Goal: Information Seeking & Learning: Check status

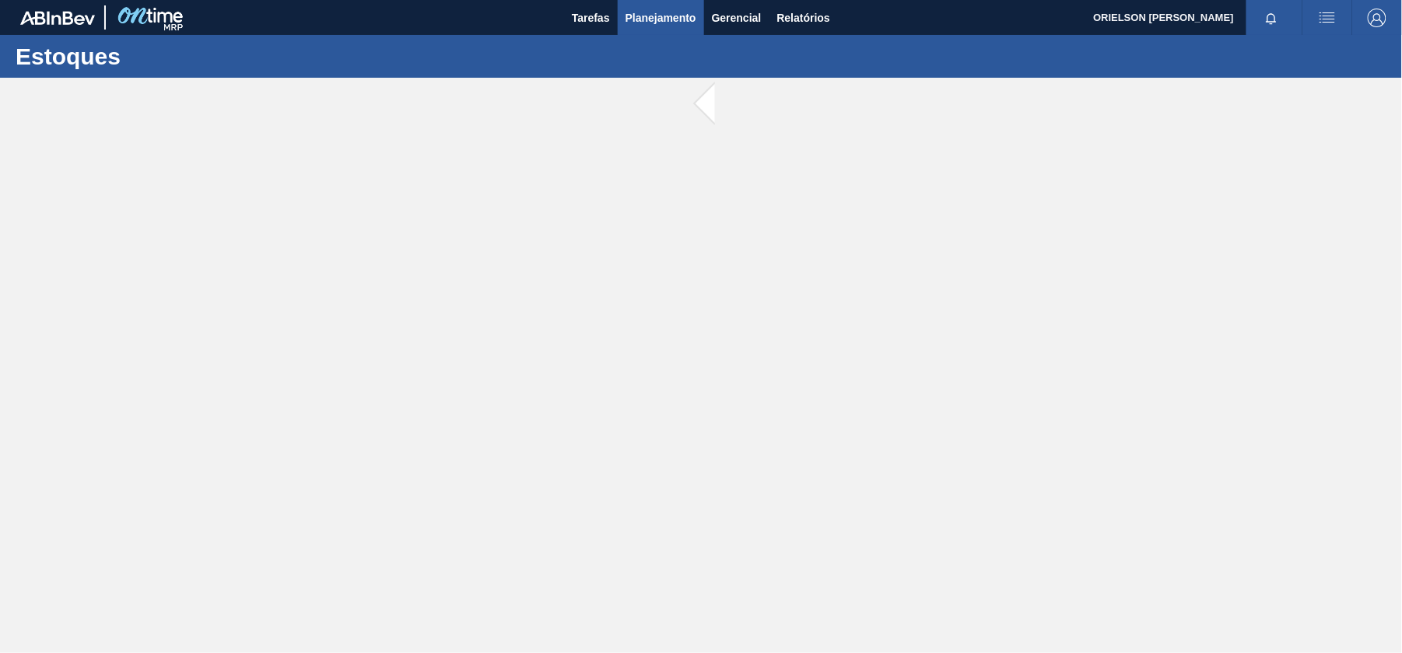
click at [688, 32] on button "Planejamento" at bounding box center [661, 17] width 86 height 35
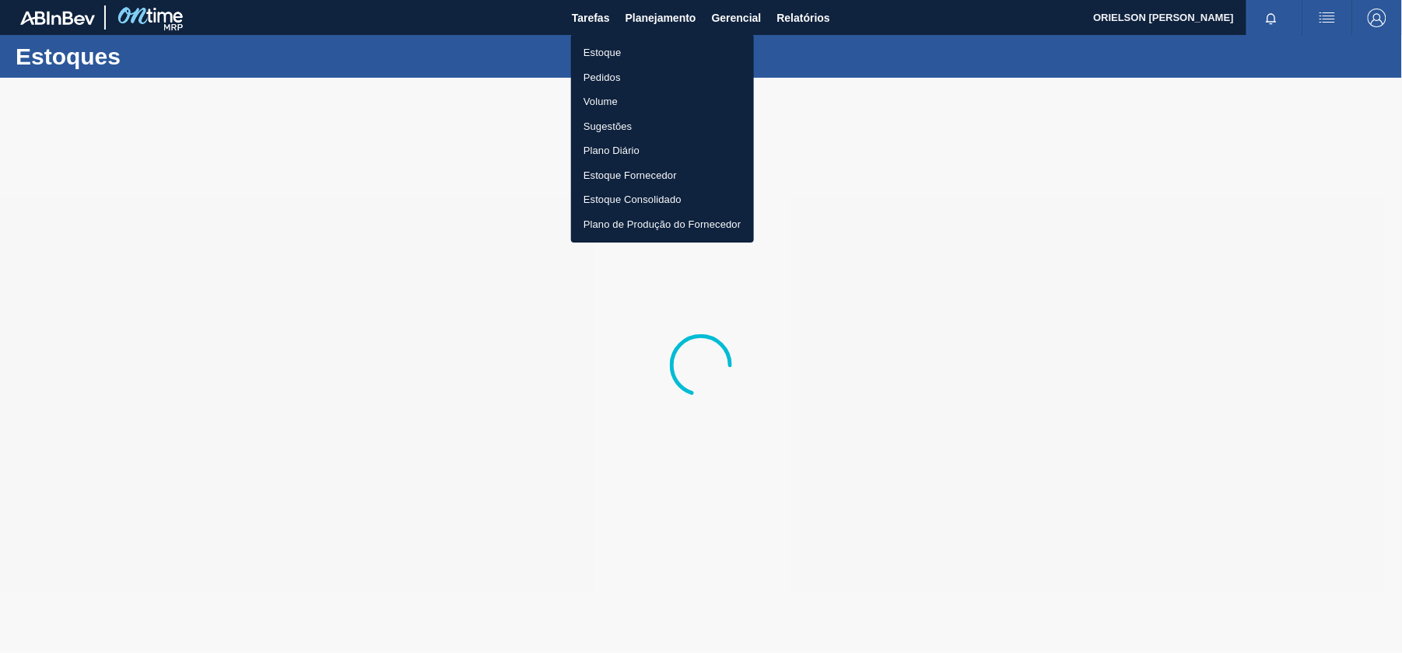
click at [689, 57] on li "Estoque" at bounding box center [662, 52] width 183 height 25
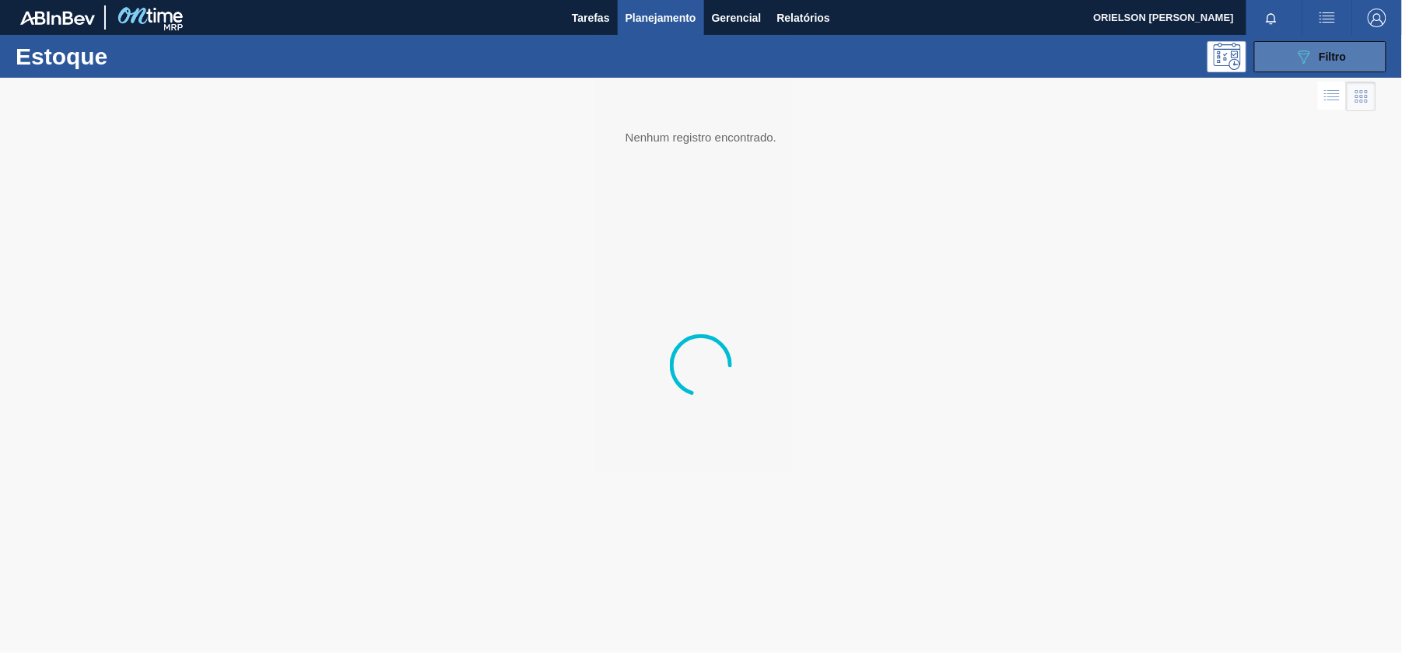
click at [1258, 61] on button "089F7B8B-B2A5-4AFE-B5C0-19BA573D28AC Filtro" at bounding box center [1320, 56] width 132 height 31
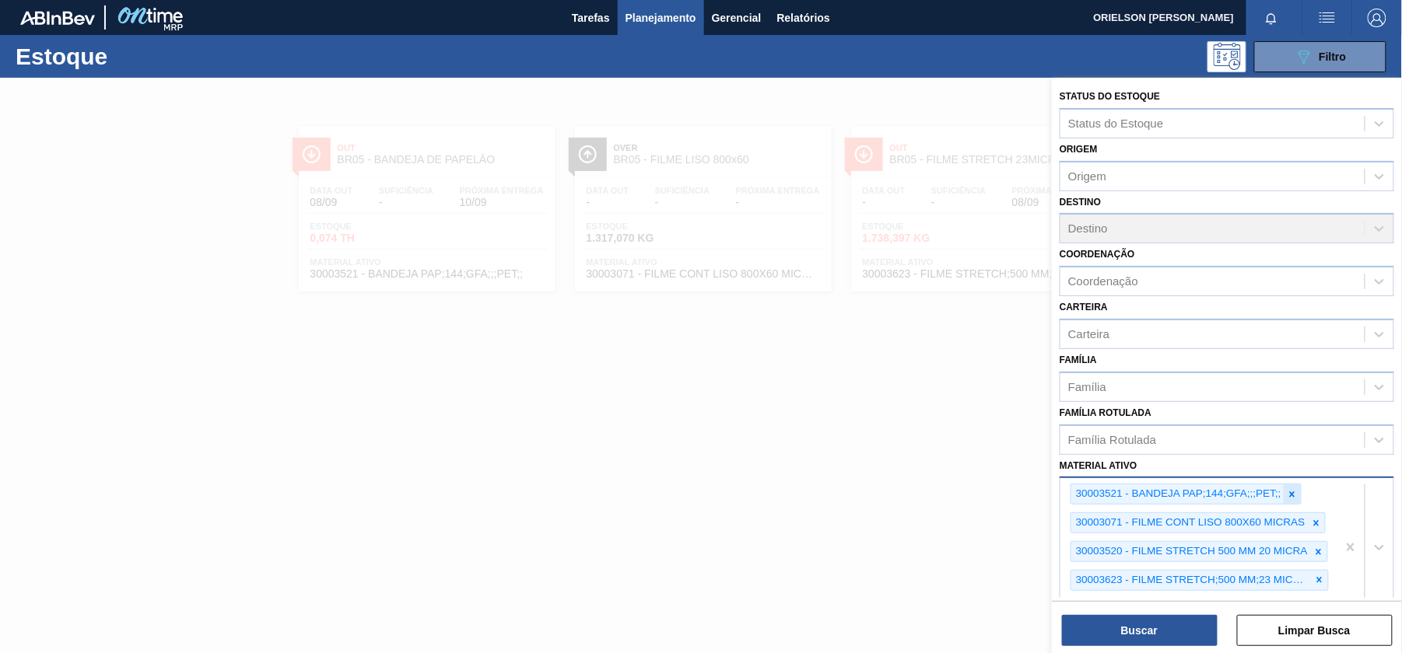
click at [1288, 492] on icon at bounding box center [1292, 494] width 11 height 11
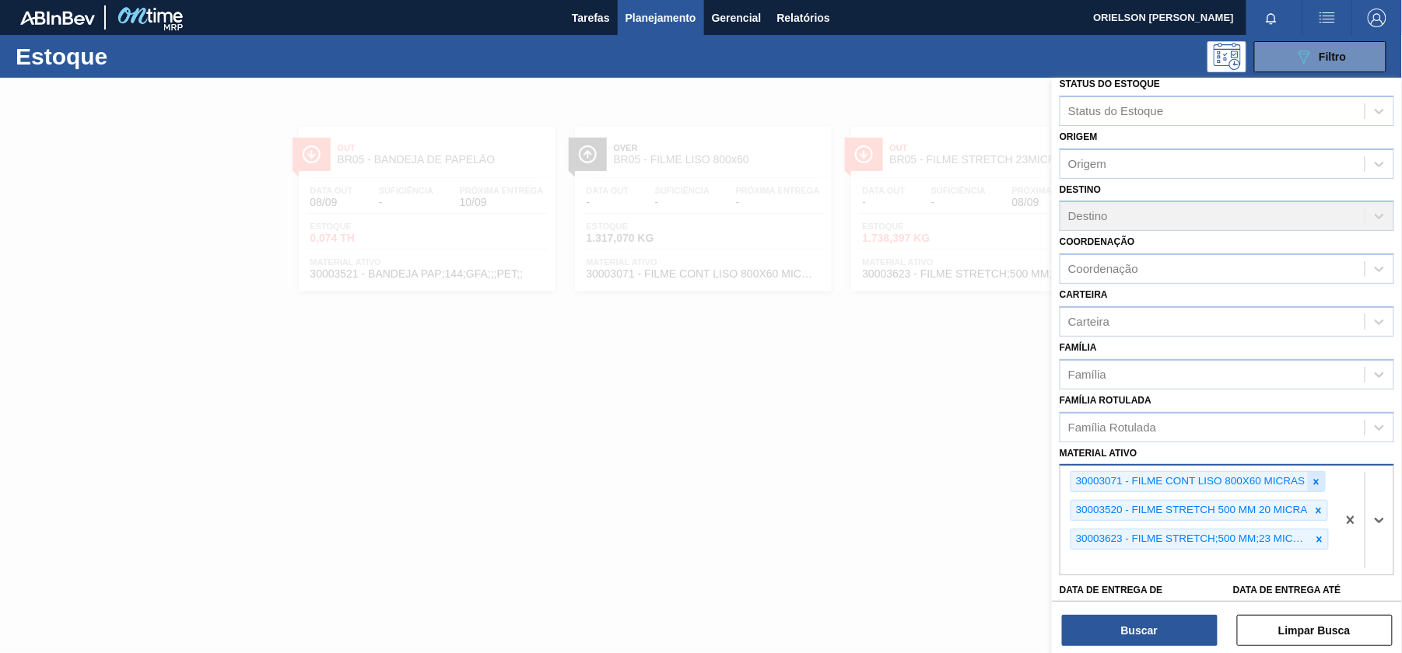
click at [1319, 482] on icon at bounding box center [1315, 481] width 5 height 5
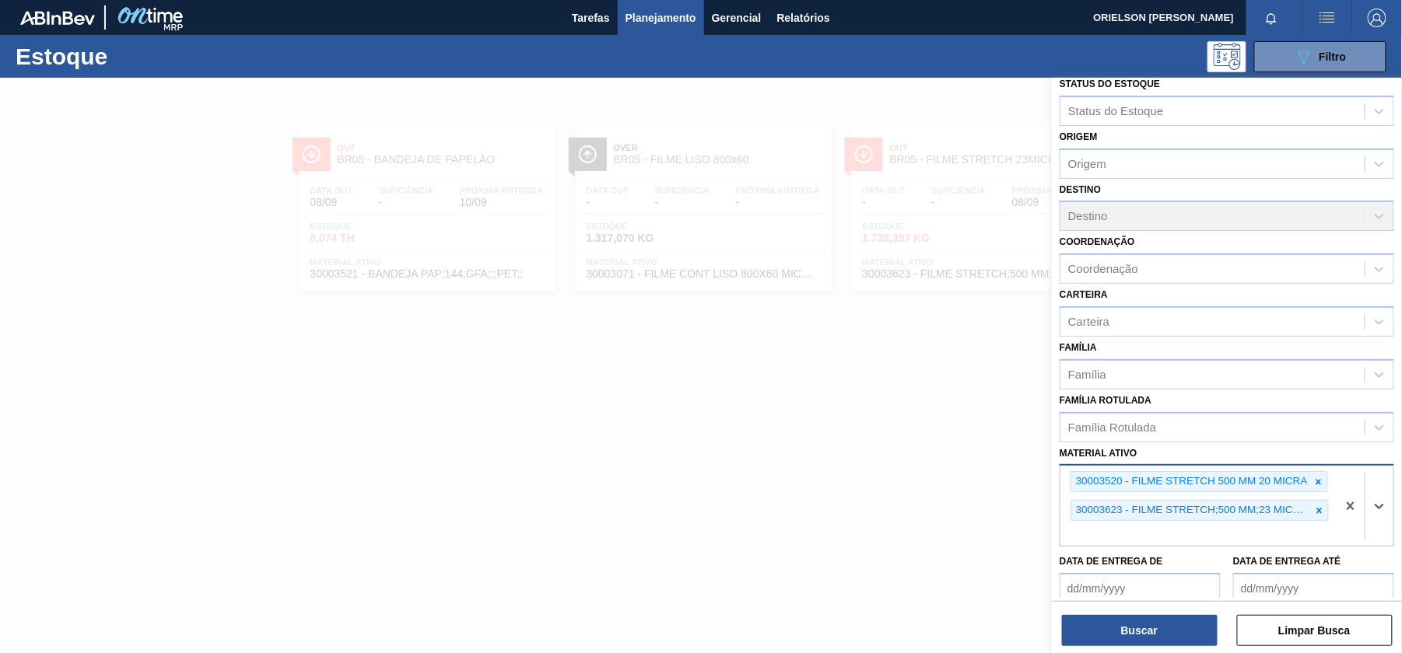
click at [1319, 482] on icon at bounding box center [1318, 481] width 5 height 5
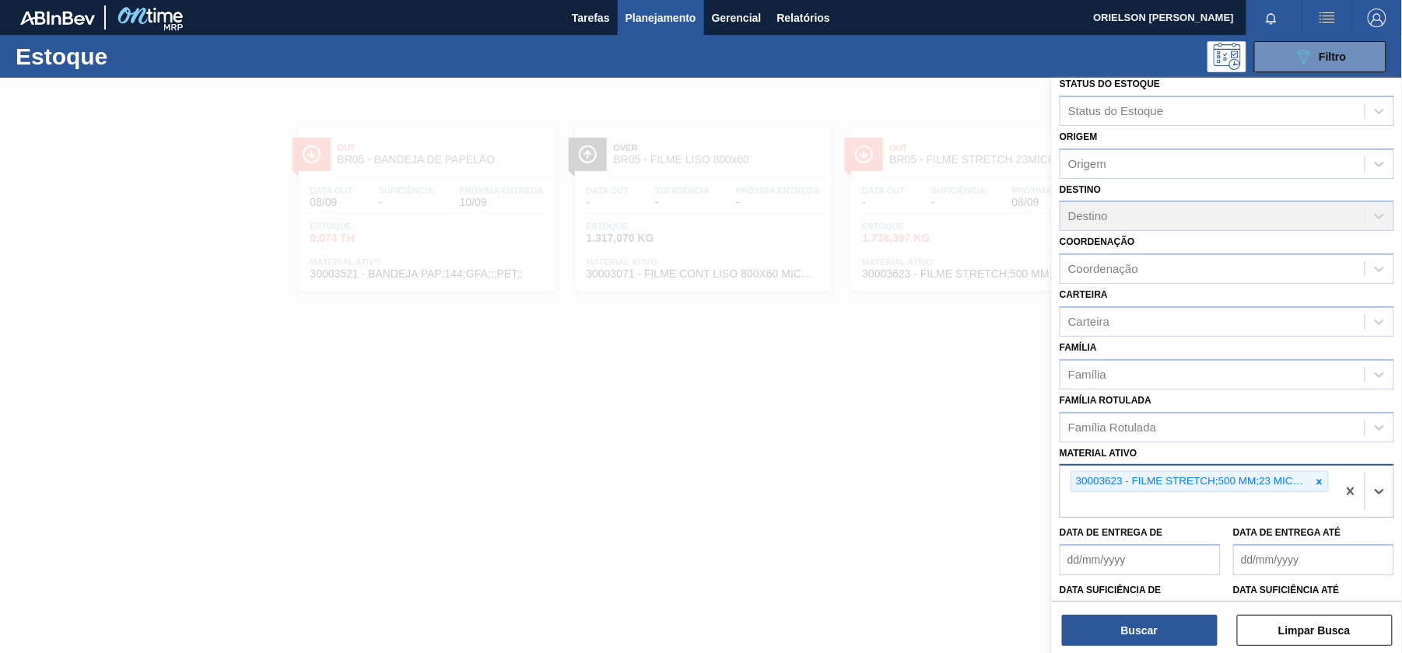
click at [1319, 482] on icon at bounding box center [1319, 481] width 5 height 5
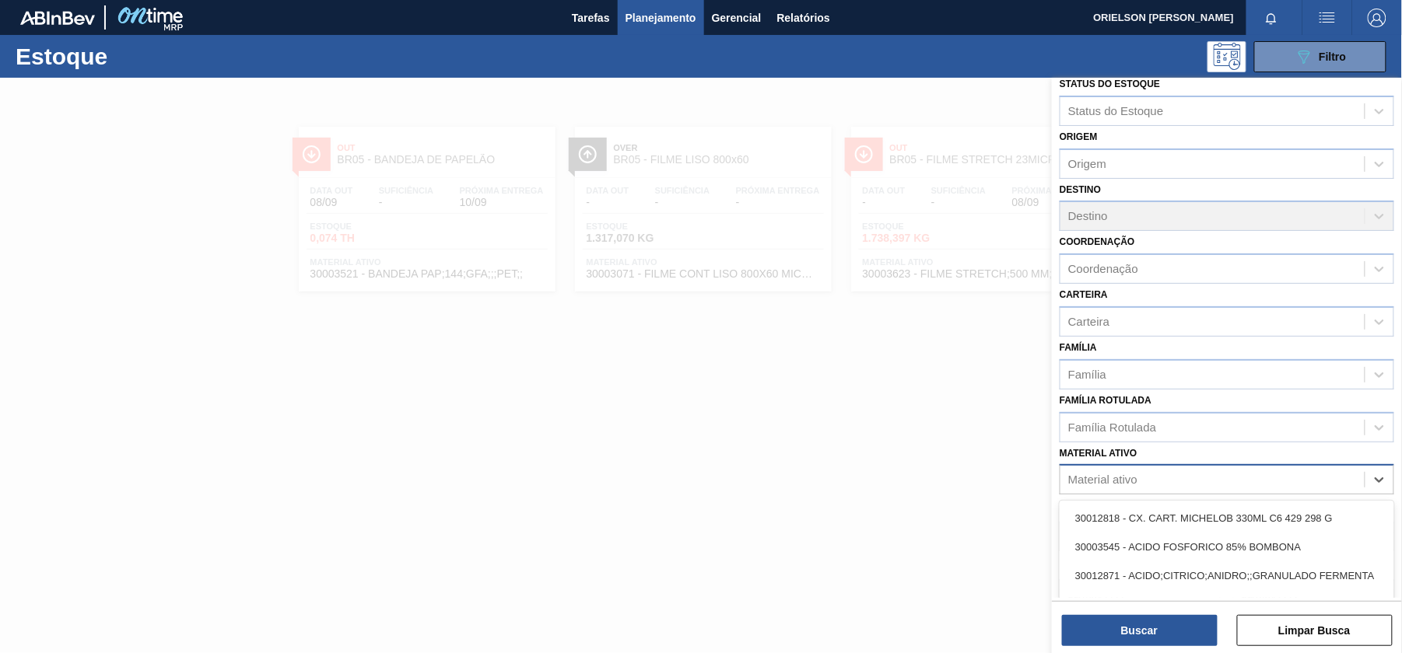
click at [1242, 483] on div "Material ativo" at bounding box center [1212, 480] width 304 height 23
paste ativo "30002867"
type ativo "30002867"
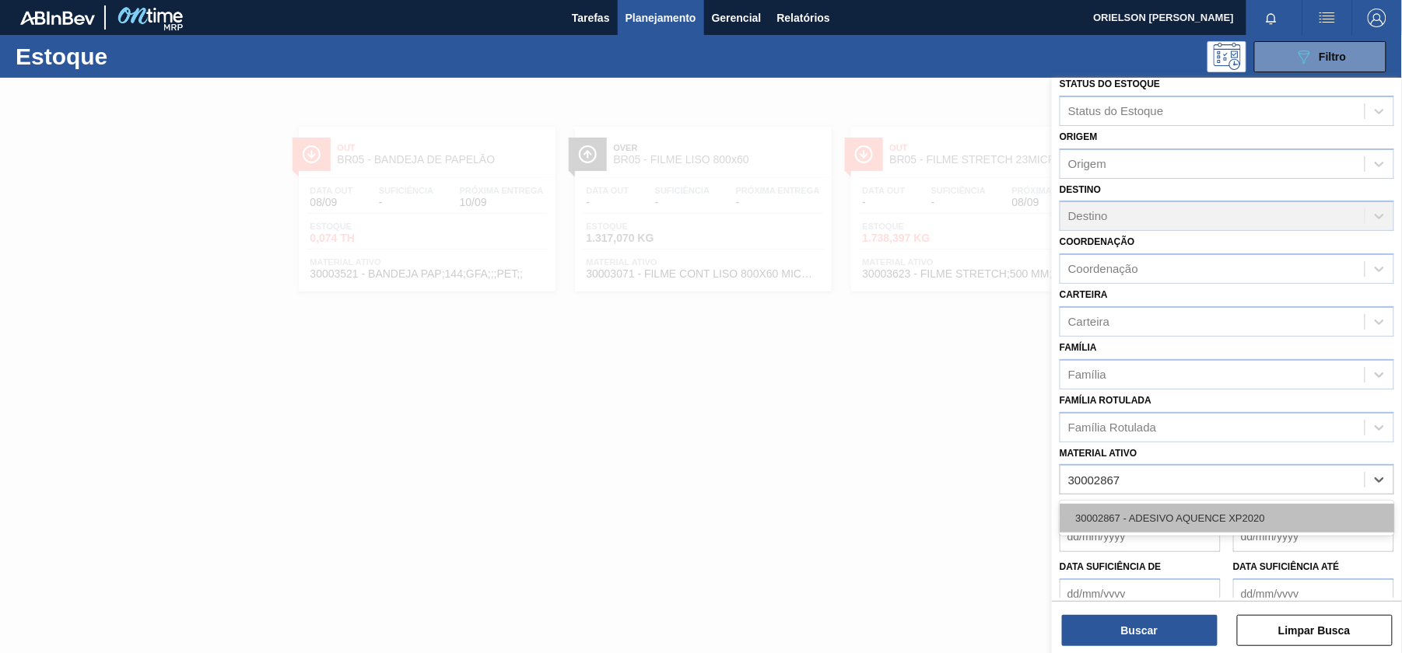
click at [1177, 512] on div "30002867 - ADESIVO AQUENCE XP2020" at bounding box center [1227, 518] width 335 height 29
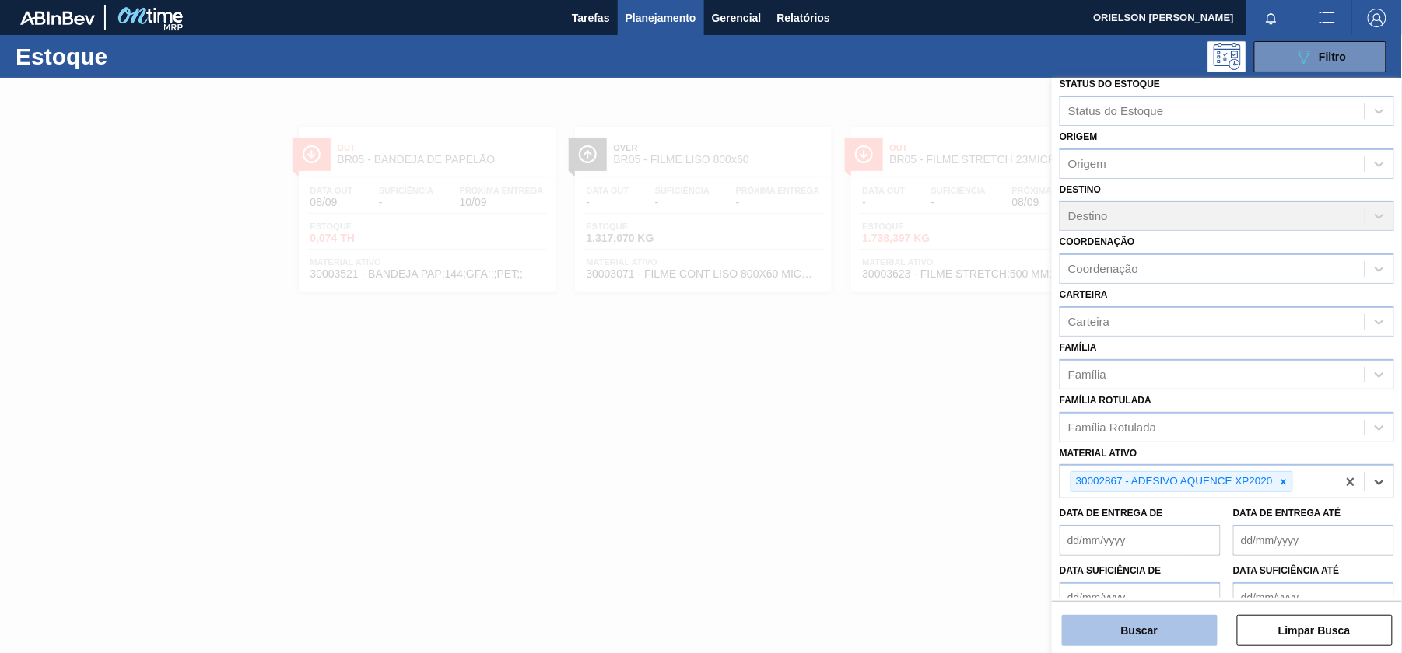
click at [1180, 636] on button "Buscar" at bounding box center [1140, 630] width 156 height 31
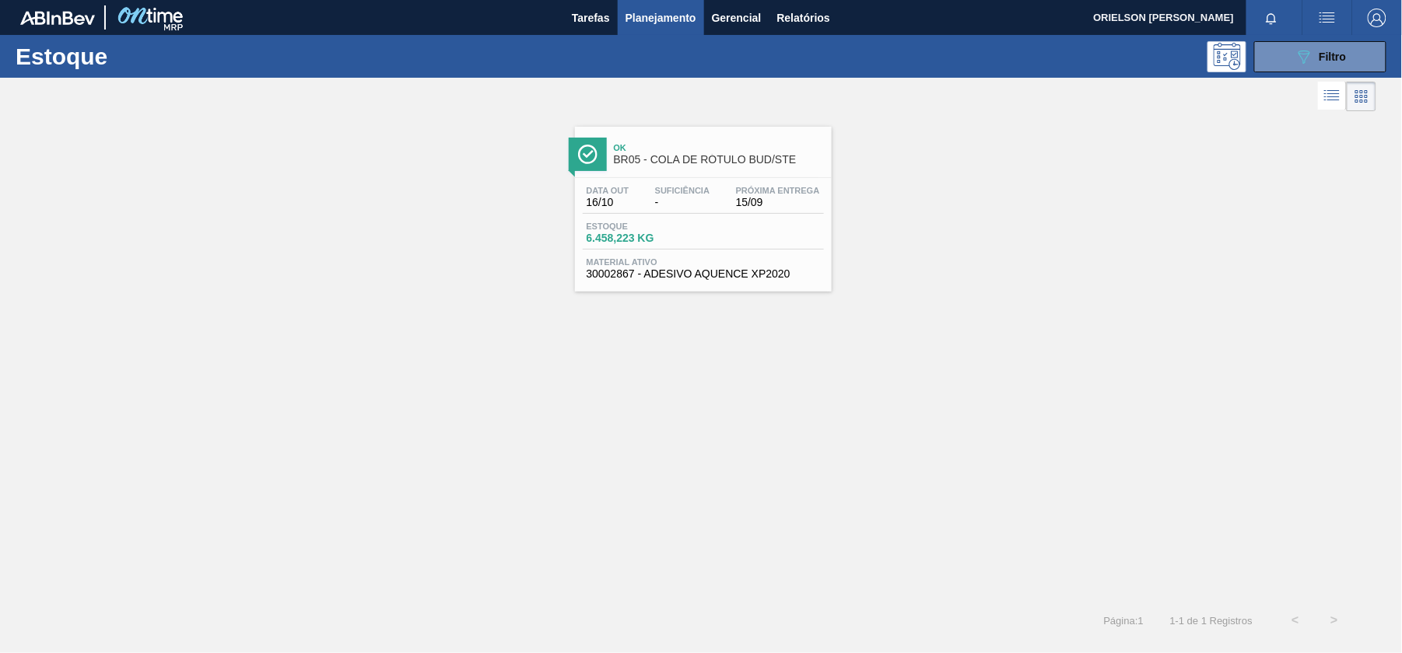
click at [778, 221] on div "Data out 16/10 Suficiência - Próxima Entrega 15/09 Estoque 6.458,223 KG Materia…" at bounding box center [703, 231] width 257 height 106
click at [1282, 51] on button "089F7B8B-B2A5-4AFE-B5C0-19BA573D28AC Filtro" at bounding box center [1320, 56] width 132 height 31
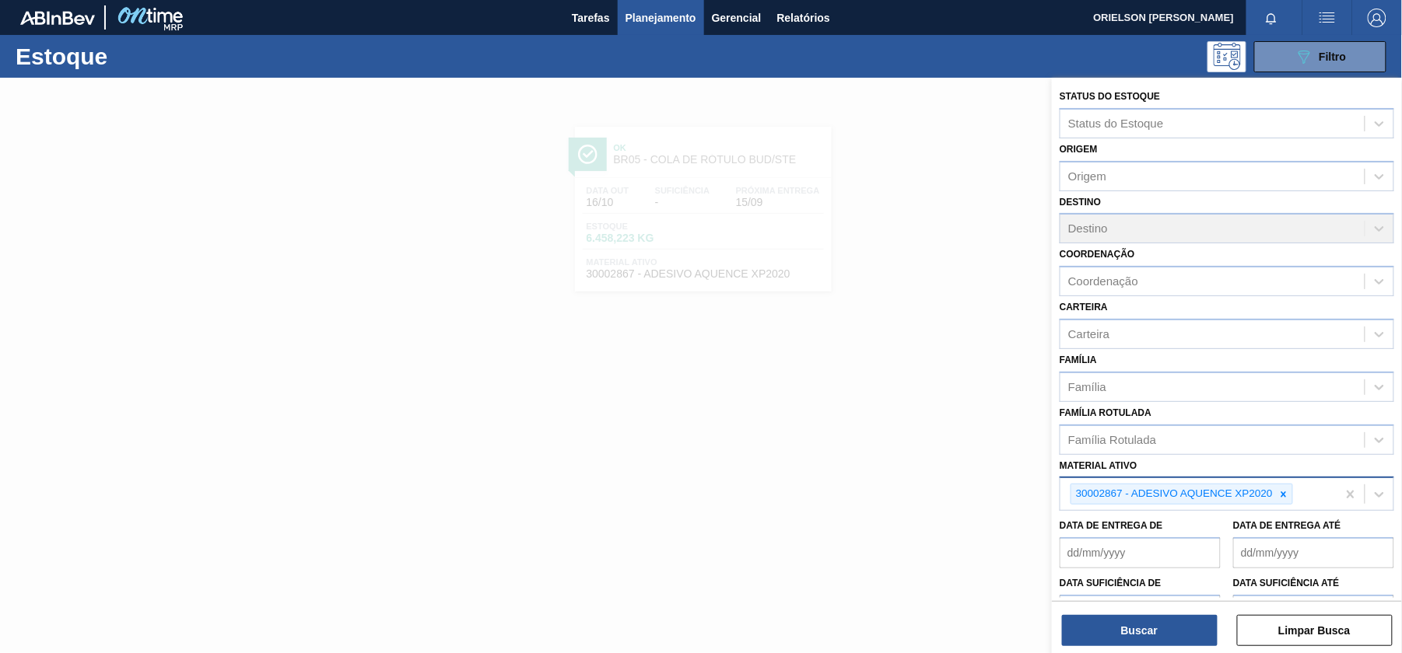
drag, startPoint x: 1299, startPoint y: 493, endPoint x: 1323, endPoint y: 490, distance: 23.5
click at [1318, 490] on div "30002867 - ADESIVO AQUENCE XP2020" at bounding box center [1198, 494] width 276 height 32
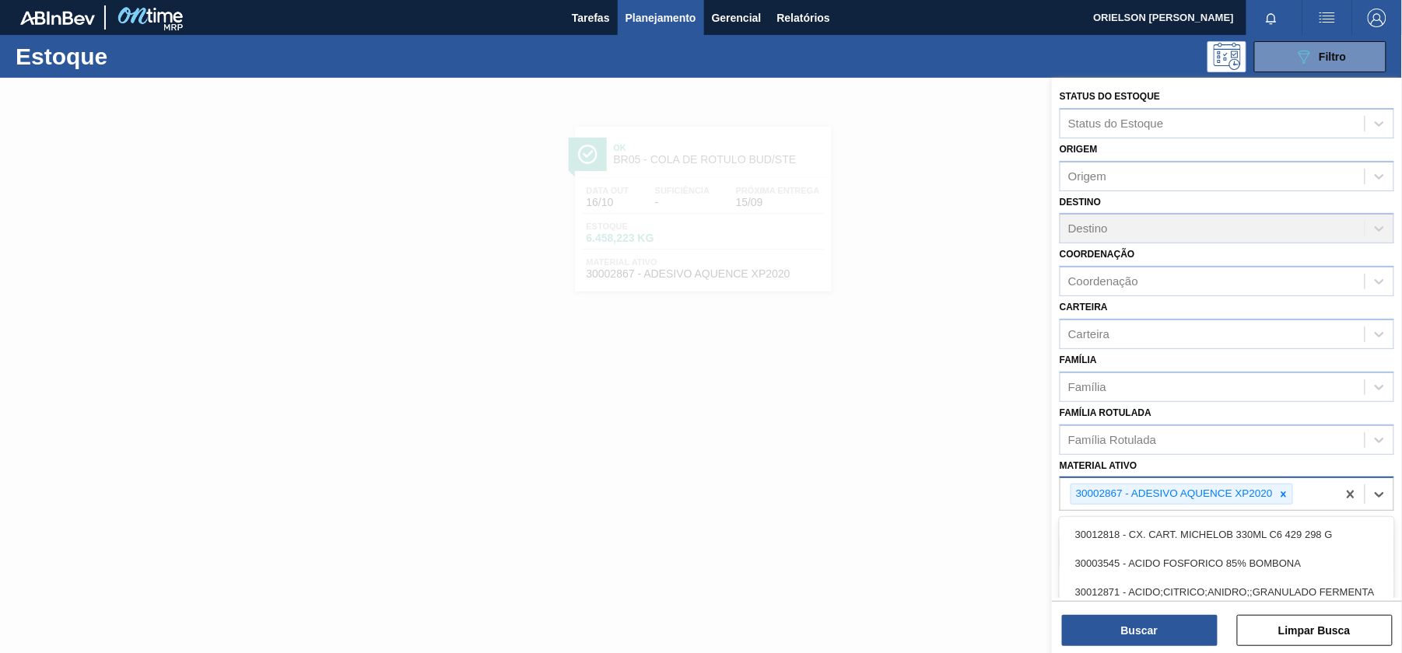
paste ativo "30003071"
type ativo "30003071"
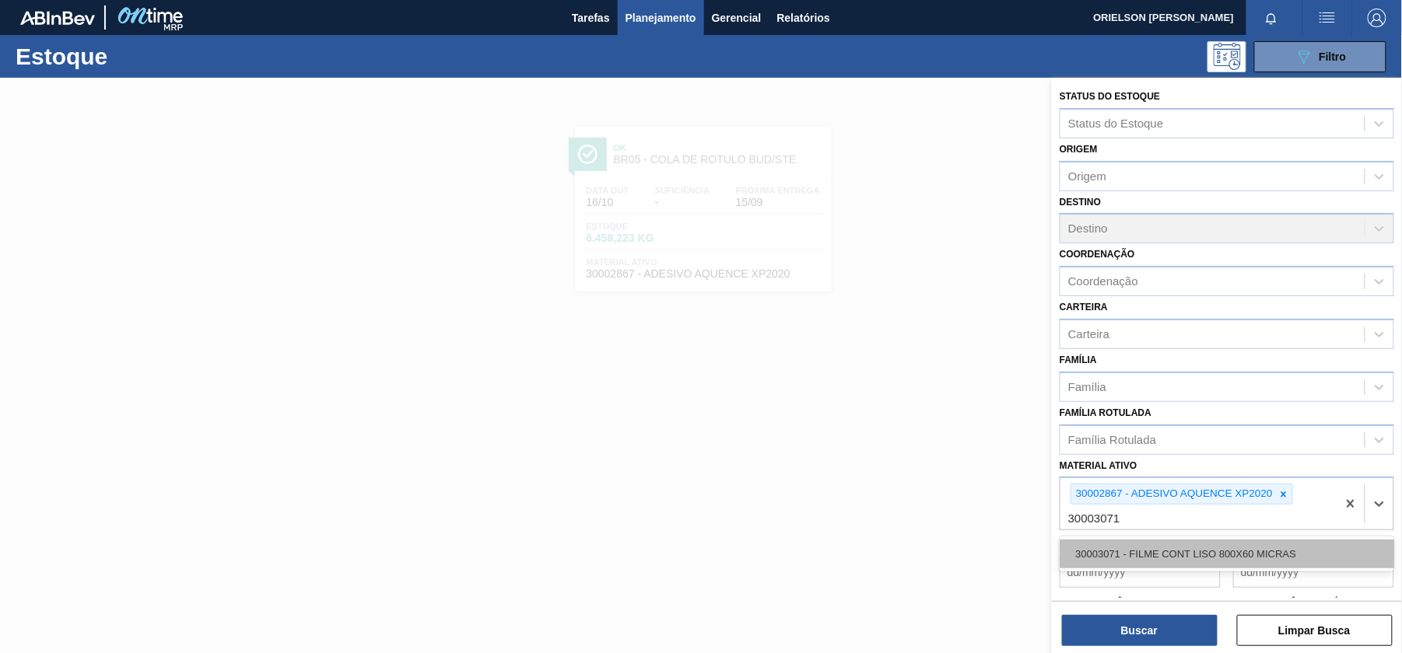
click at [1232, 543] on div "30003071 - FILME CONT LISO 800X60 MICRAS" at bounding box center [1227, 554] width 335 height 29
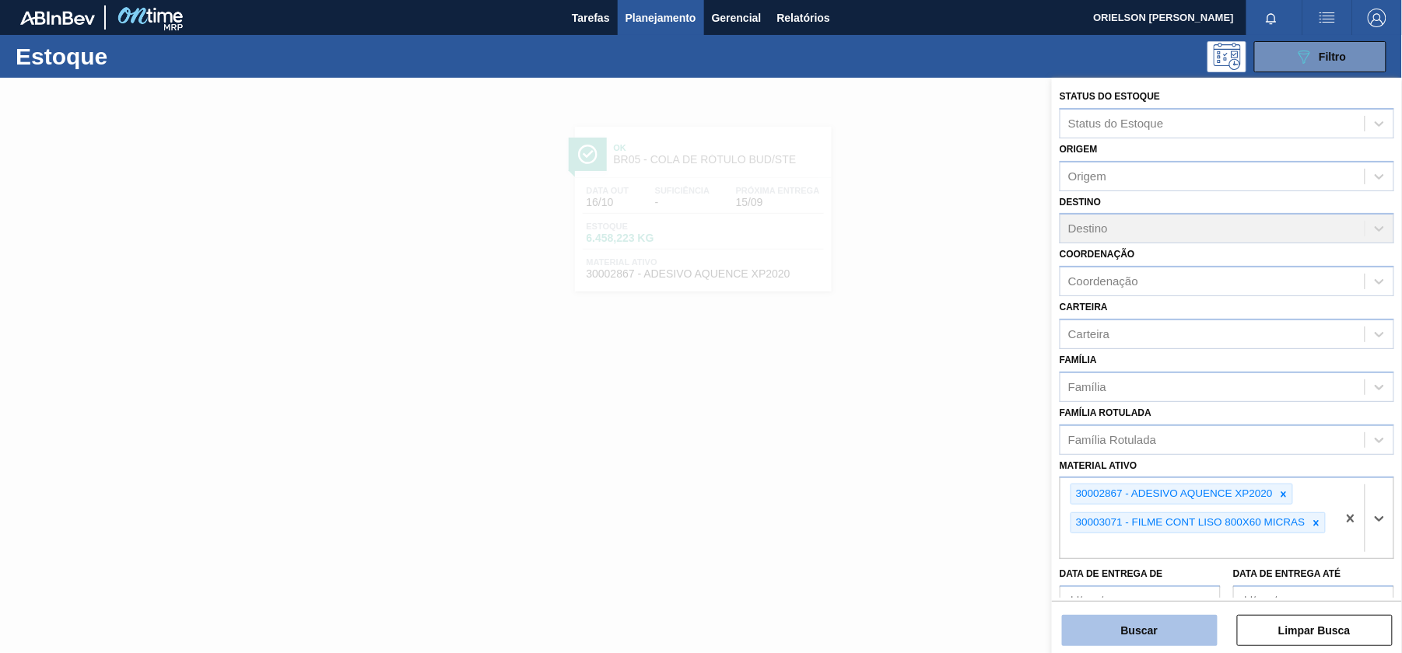
click at [1186, 621] on button "Buscar" at bounding box center [1140, 630] width 156 height 31
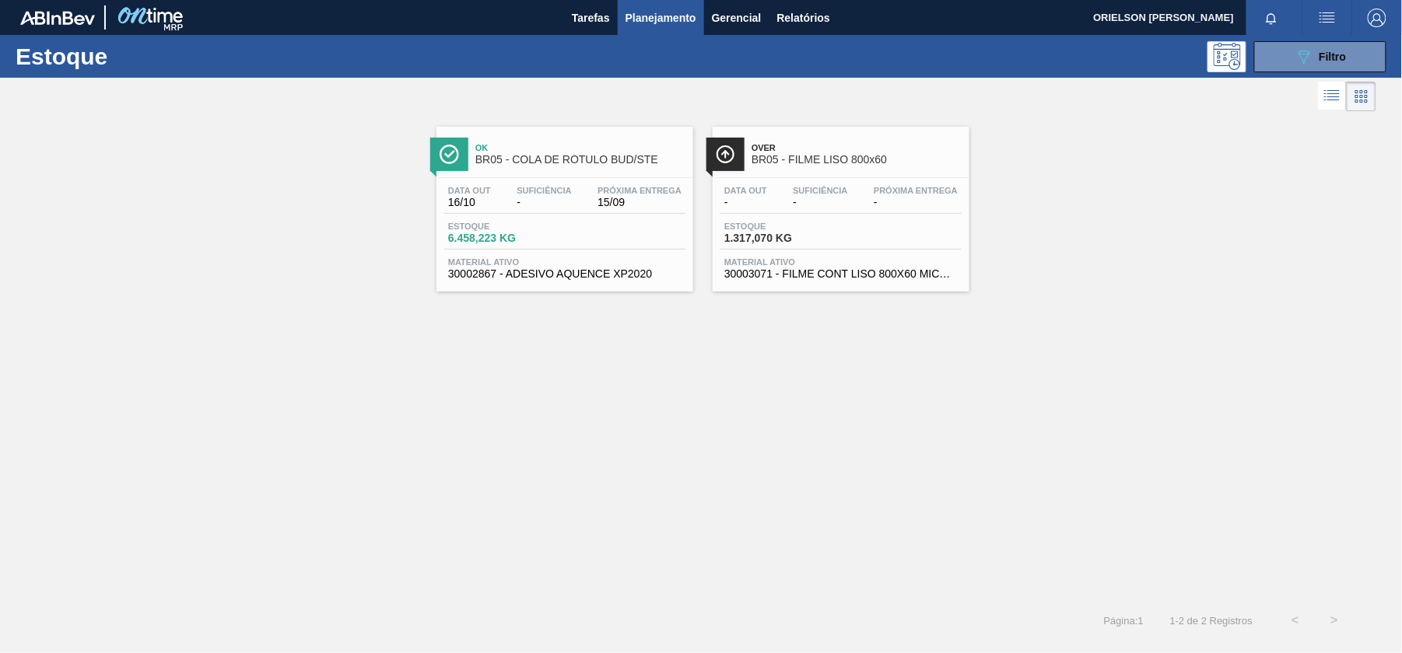
click at [762, 207] on span "-" at bounding box center [745, 203] width 43 height 12
click at [1317, 53] on div "089F7B8B-B2A5-4AFE-B5C0-19BA573D28AC Filtro" at bounding box center [1321, 56] width 52 height 19
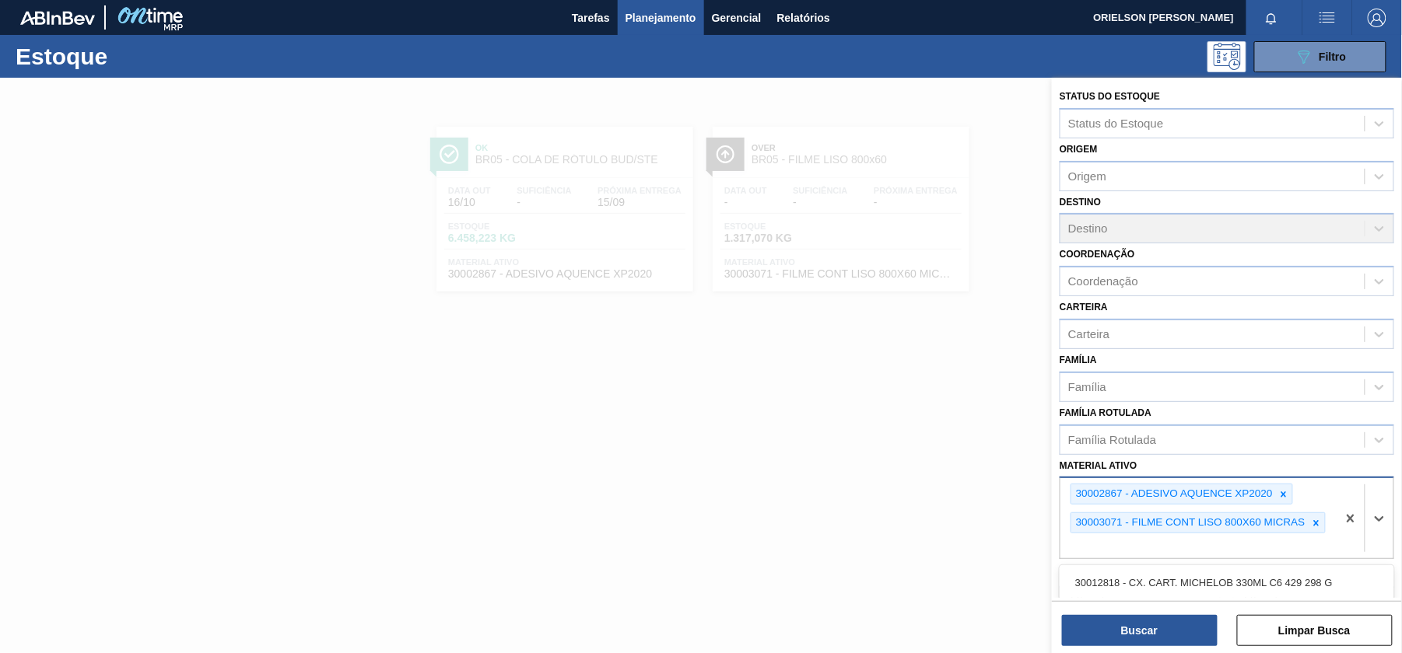
click at [1217, 541] on div "30002867 - ADESIVO AQUENCE XP2020 30003071 - FILME CONT LISO 800X60 MICRAS" at bounding box center [1198, 518] width 276 height 80
paste ativo "20008810"
type ativo "20008810"
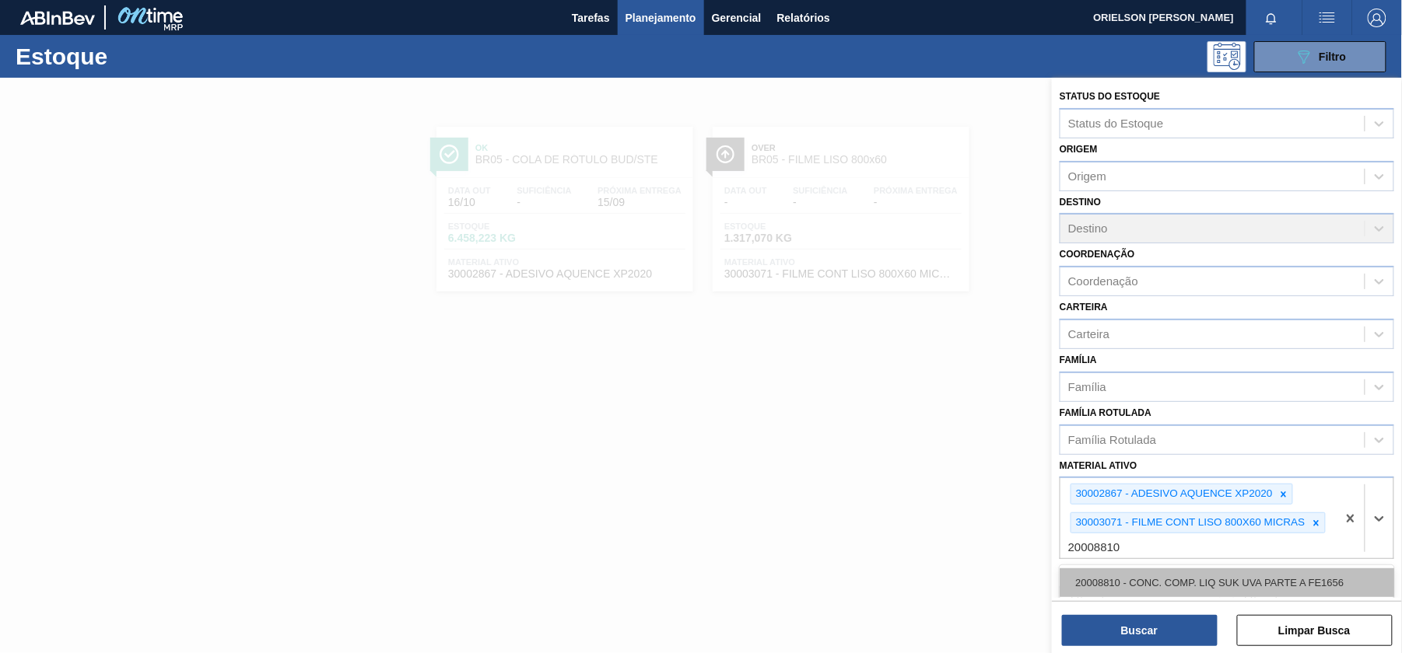
click at [1156, 580] on div "20008810 - CONC. COMP. LIQ SUK UVA PARTE A FE1656" at bounding box center [1227, 583] width 335 height 29
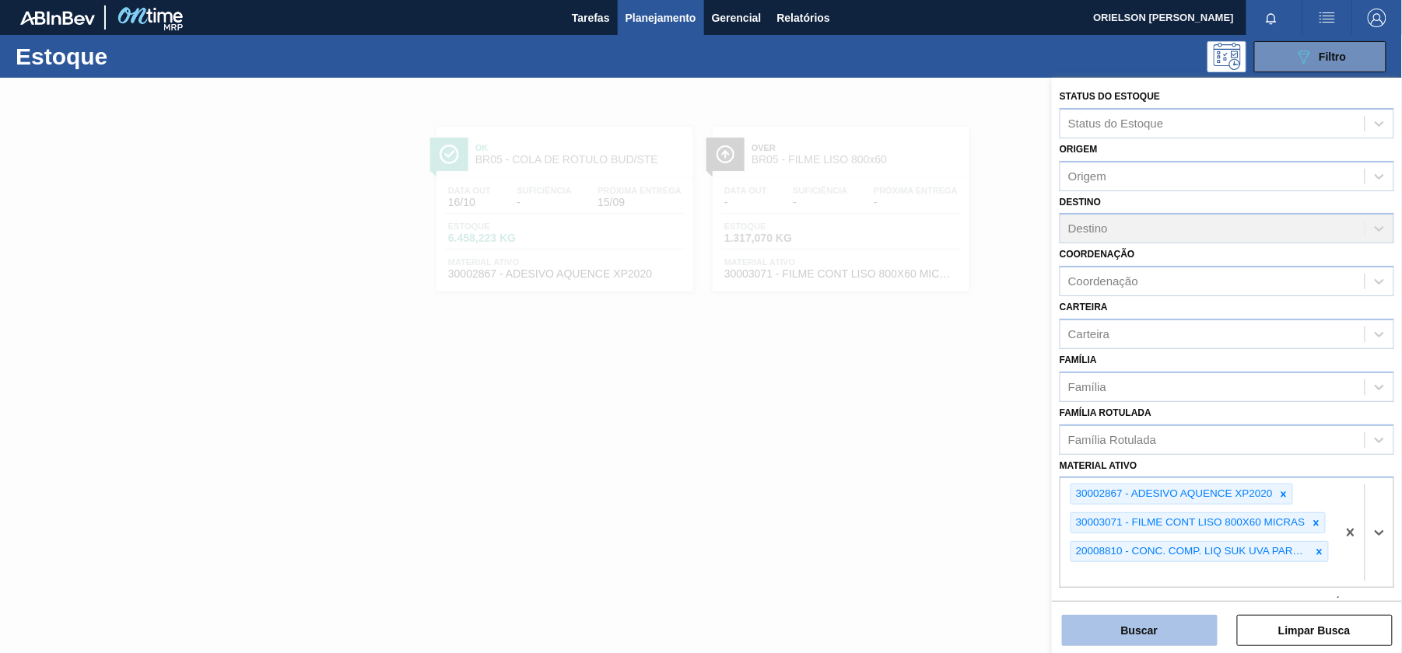
click at [1162, 646] on button "Buscar" at bounding box center [1140, 630] width 156 height 31
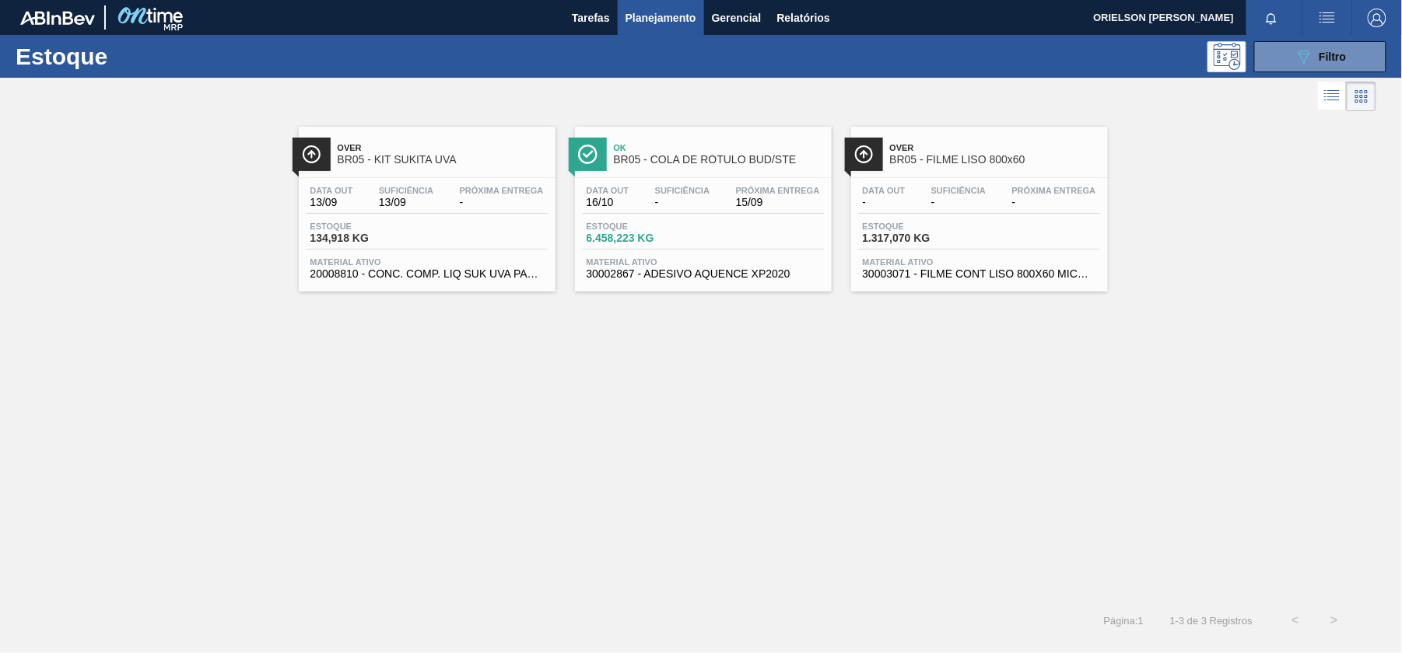
click at [450, 260] on span "Material ativo" at bounding box center [426, 262] width 233 height 9
click at [1310, 59] on icon "089F7B8B-B2A5-4AFE-B5C0-19BA573D28AC" at bounding box center [1304, 56] width 19 height 19
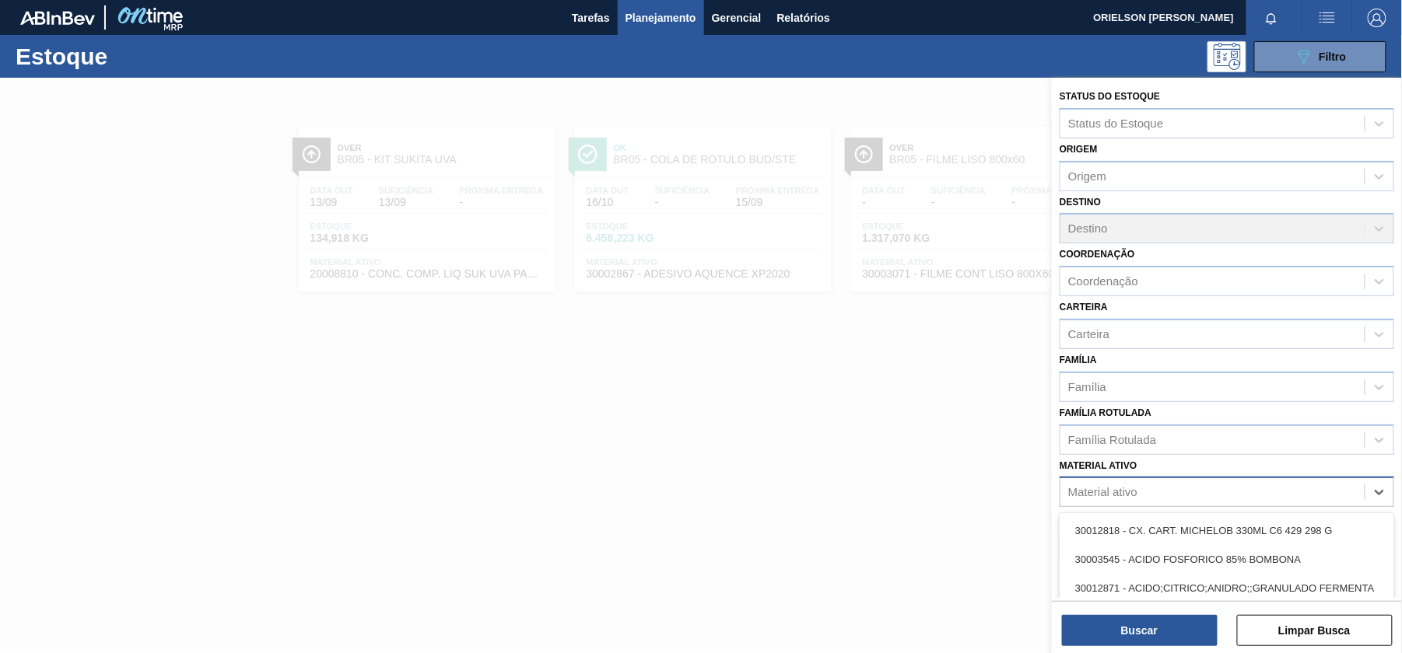
click at [1119, 486] on div "Material ativo" at bounding box center [1102, 492] width 69 height 13
paste ativo "20008810"
type ativo "20008810"
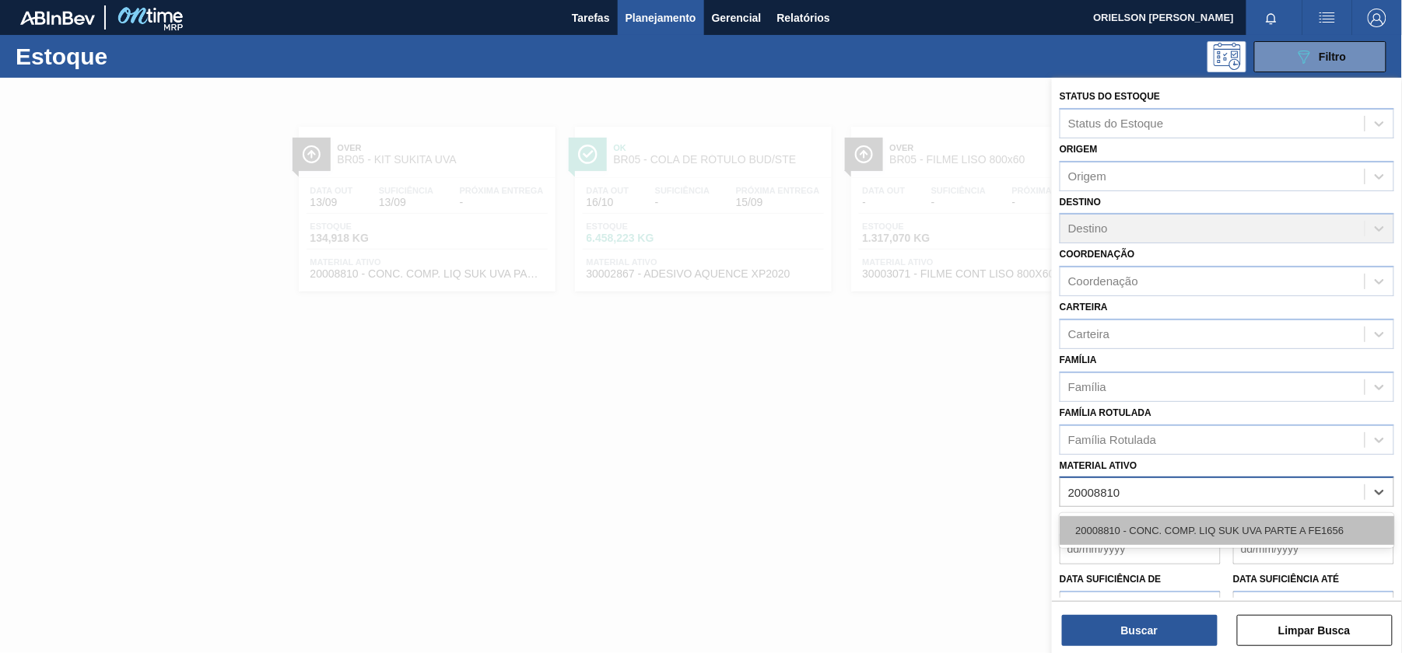
click at [1122, 517] on div "20008810 - CONC. COMP. LIQ SUK UVA PARTE A FE1656" at bounding box center [1227, 531] width 335 height 29
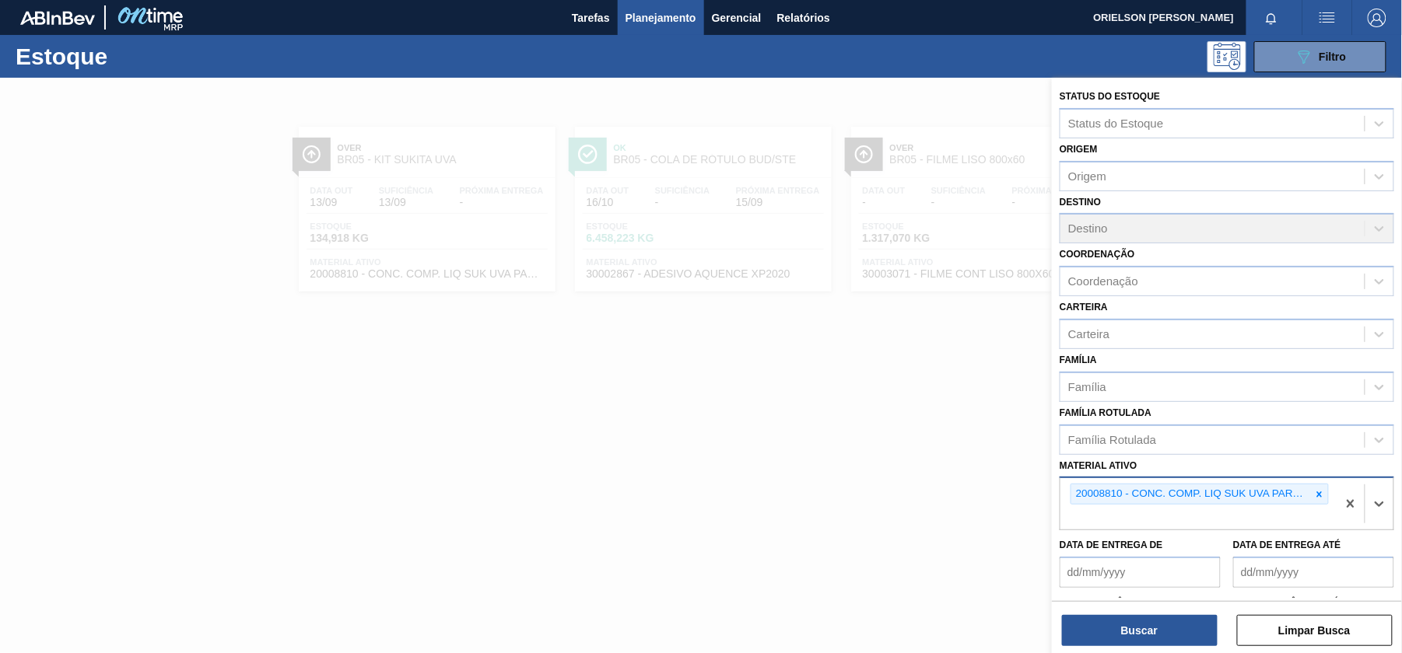
paste ativo "20008818"
type ativo "20008818"
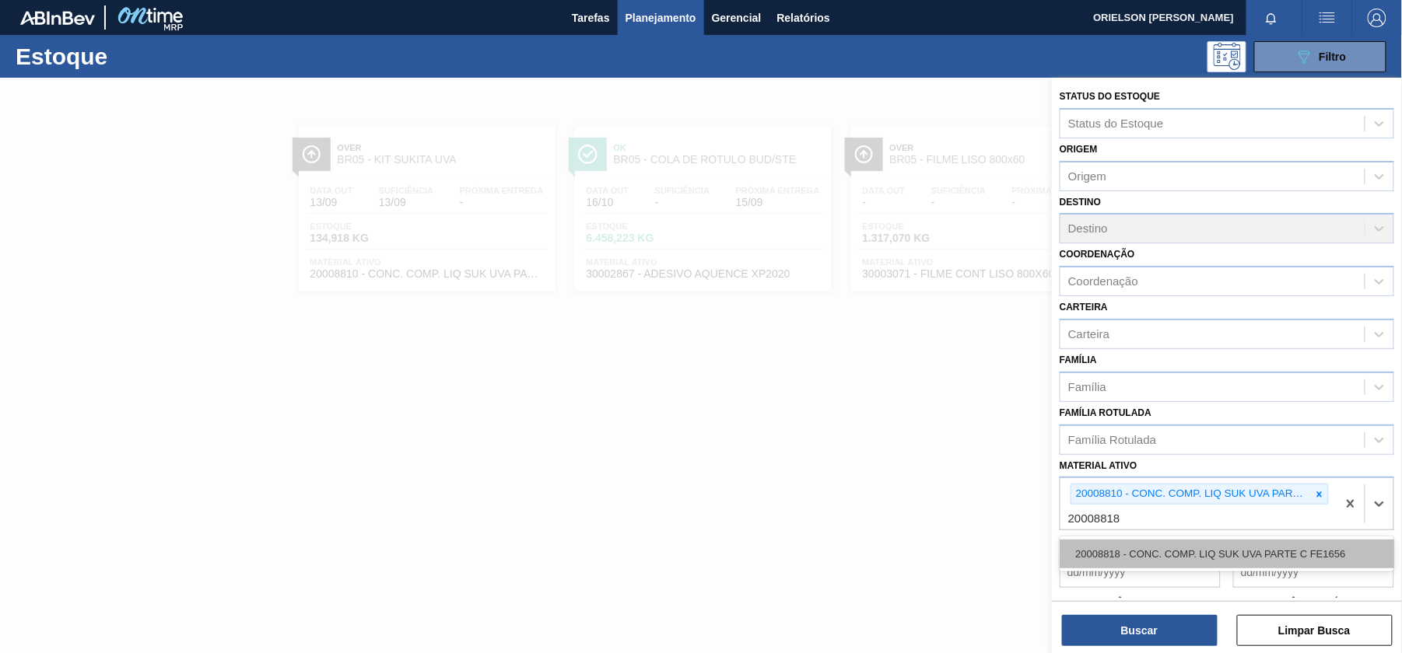
click at [1124, 552] on div "20008818 - CONC. COMP. LIQ SUK UVA PARTE C FE1656" at bounding box center [1227, 554] width 335 height 29
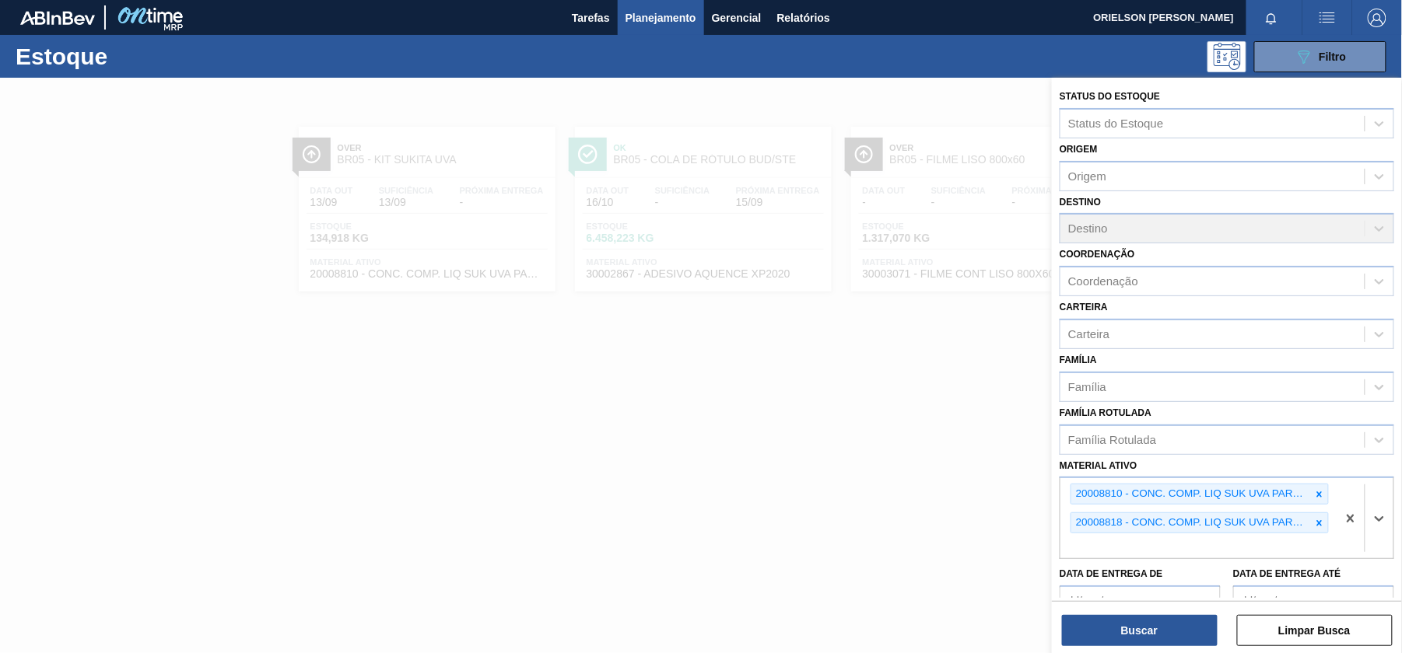
paste ativo "20008816"
type ativo "20008816"
click at [1111, 552] on div "20008810 - CONC. COMP. LIQ SUK UVA PARTE A FE1656 20008818 - CONC. COMP. LIQ SU…" at bounding box center [1198, 518] width 276 height 80
paste ativo "20008816"
type ativo "20008816"
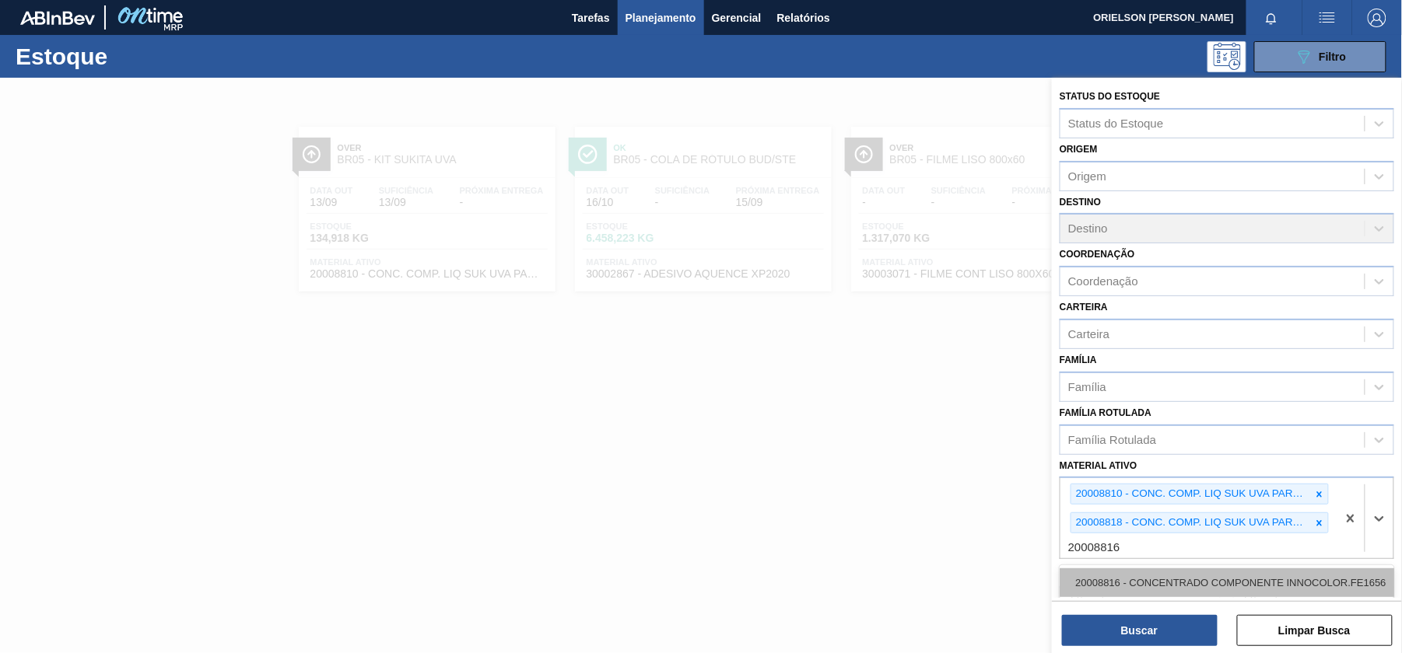
click at [1115, 573] on div "20008816 - CONCENTRADO COMPONENTE INNOCOLOR.FE1656" at bounding box center [1227, 583] width 335 height 29
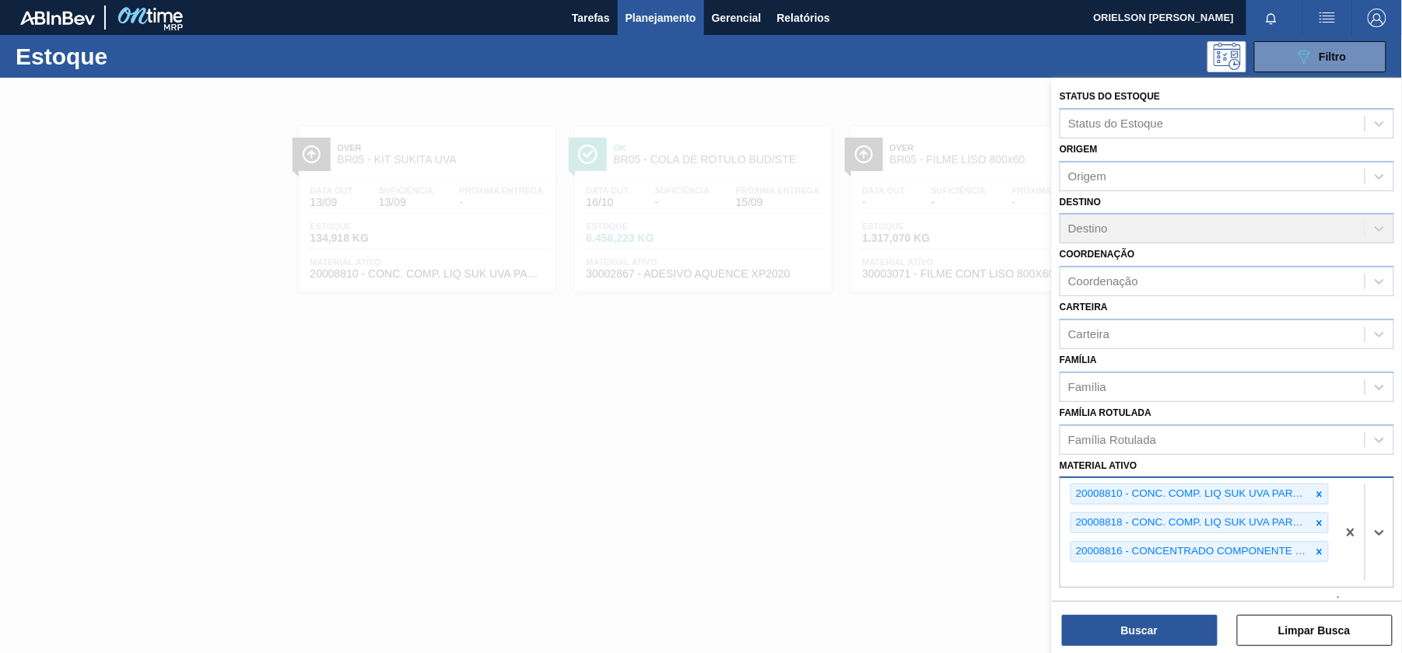
paste ativo "20008801"
type ativo "20008801"
click at [1120, 586] on div "20008810 - CONC. COMP. LIQ SUK UVA PARTE A FE1656 20008818 - CONC. COMP. LIQ SU…" at bounding box center [1227, 532] width 335 height 111
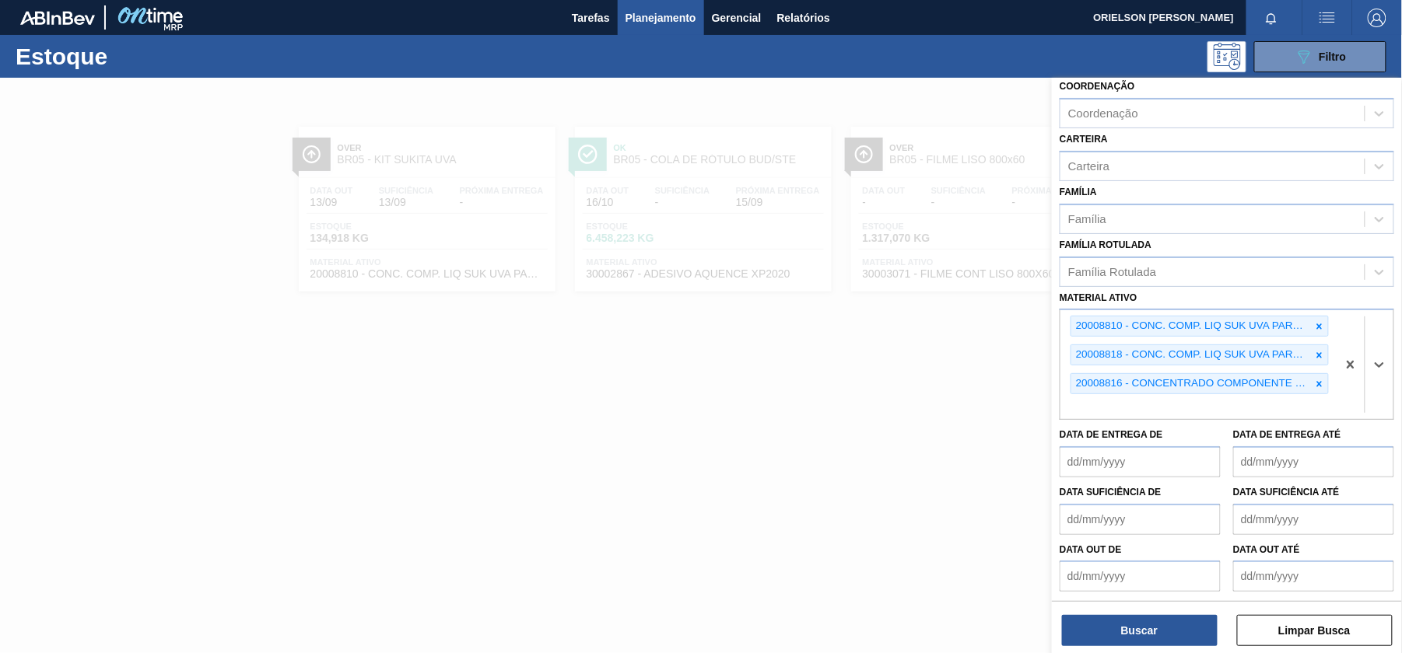
paste ativo "20008801"
type ativo "20008801"
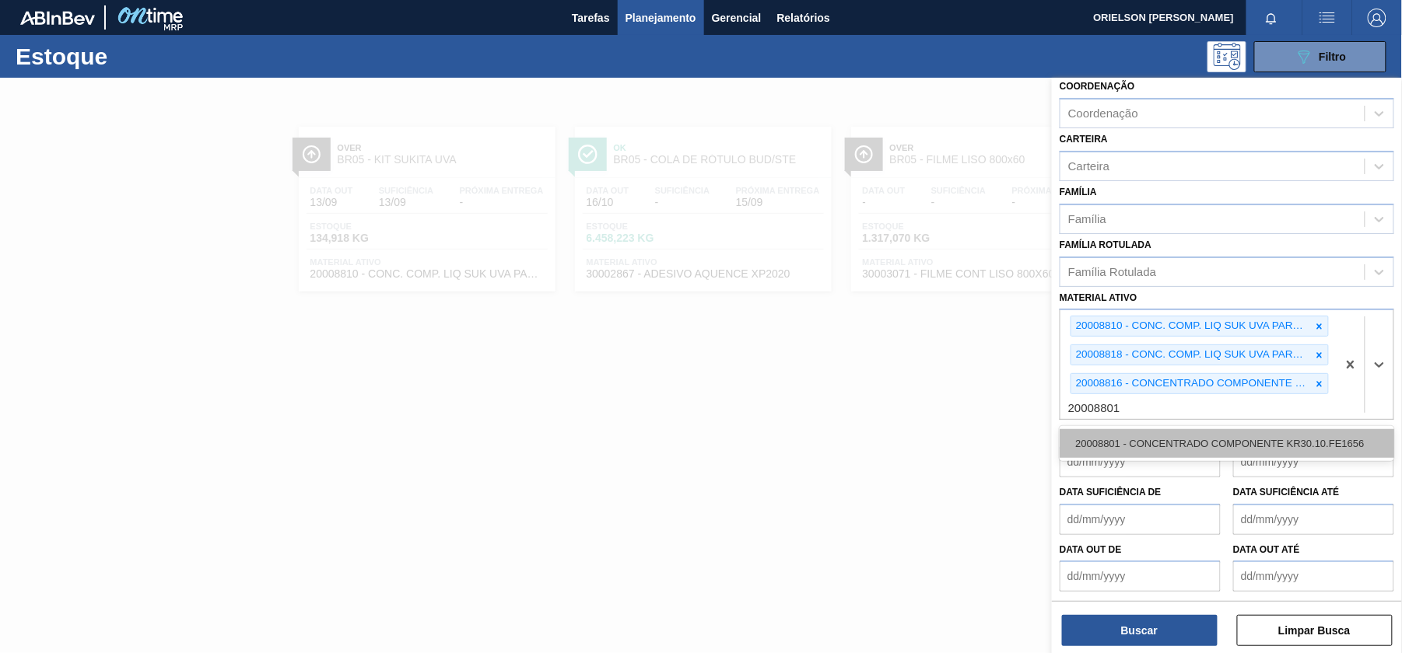
click at [1127, 443] on div "20008801 - CONCENTRADO COMPONENTE KR30.10.FE1656" at bounding box center [1227, 443] width 335 height 29
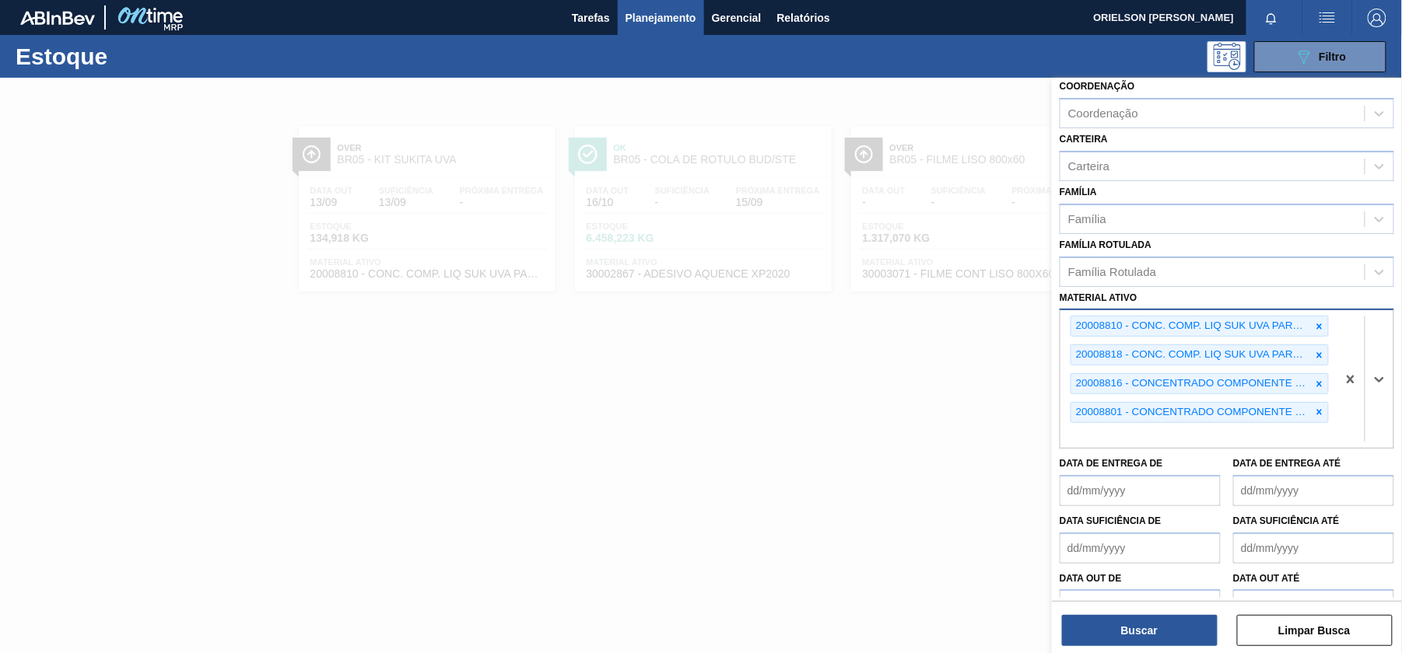
paste ativo "20008813"
type ativo "20008813"
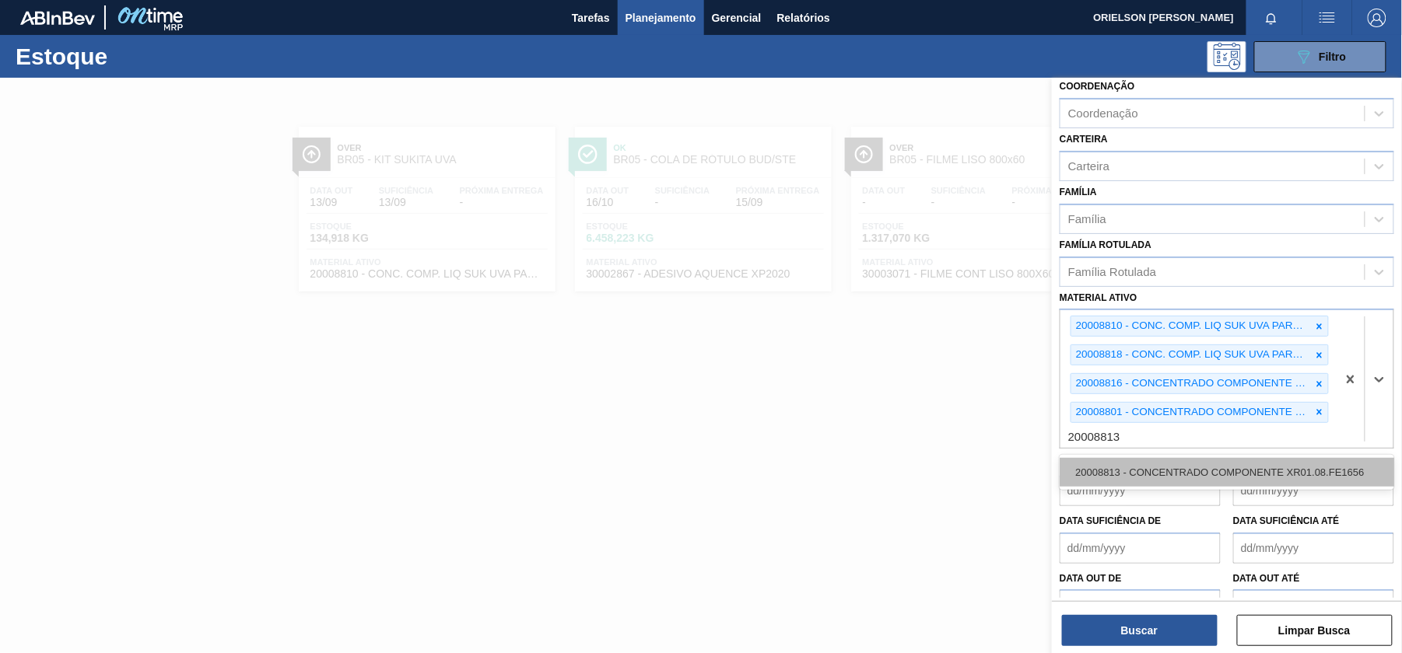
click at [1142, 481] on div "20008813 - CONCENTRADO COMPONENTE XR01.08.FE1656" at bounding box center [1227, 472] width 335 height 29
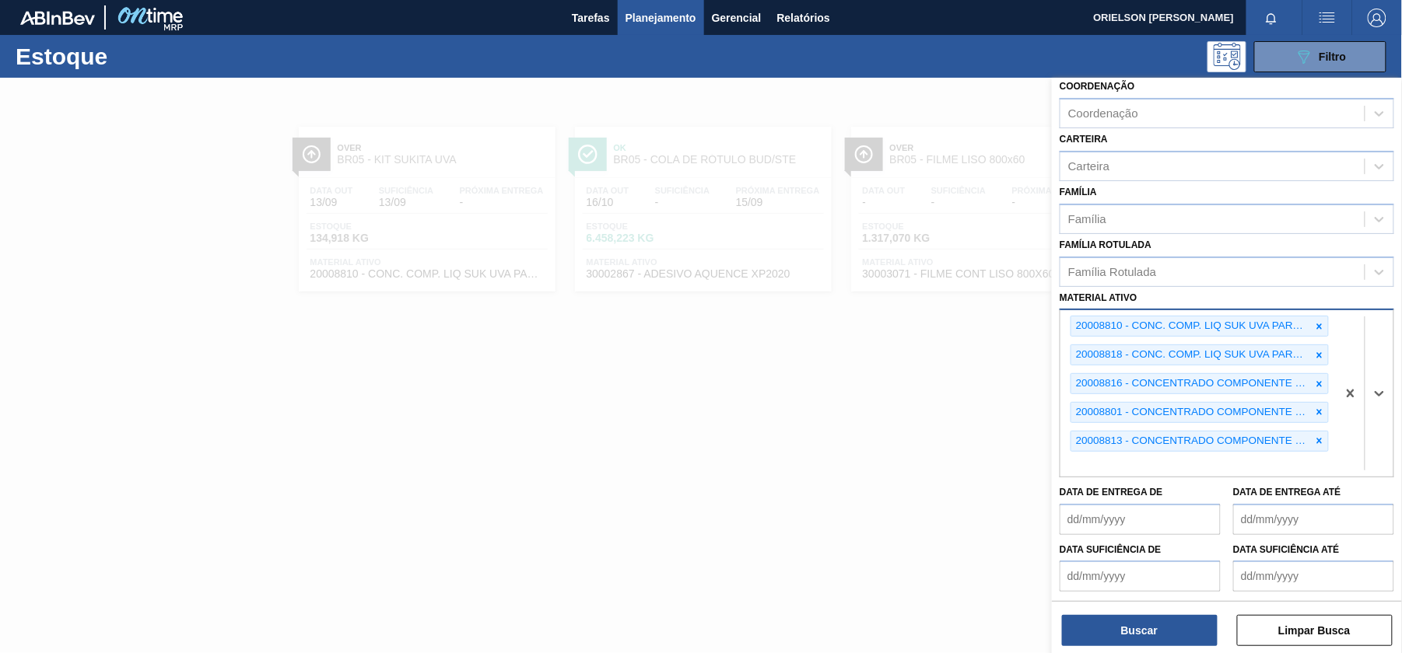
paste ativo "20008807"
type ativo "20008807"
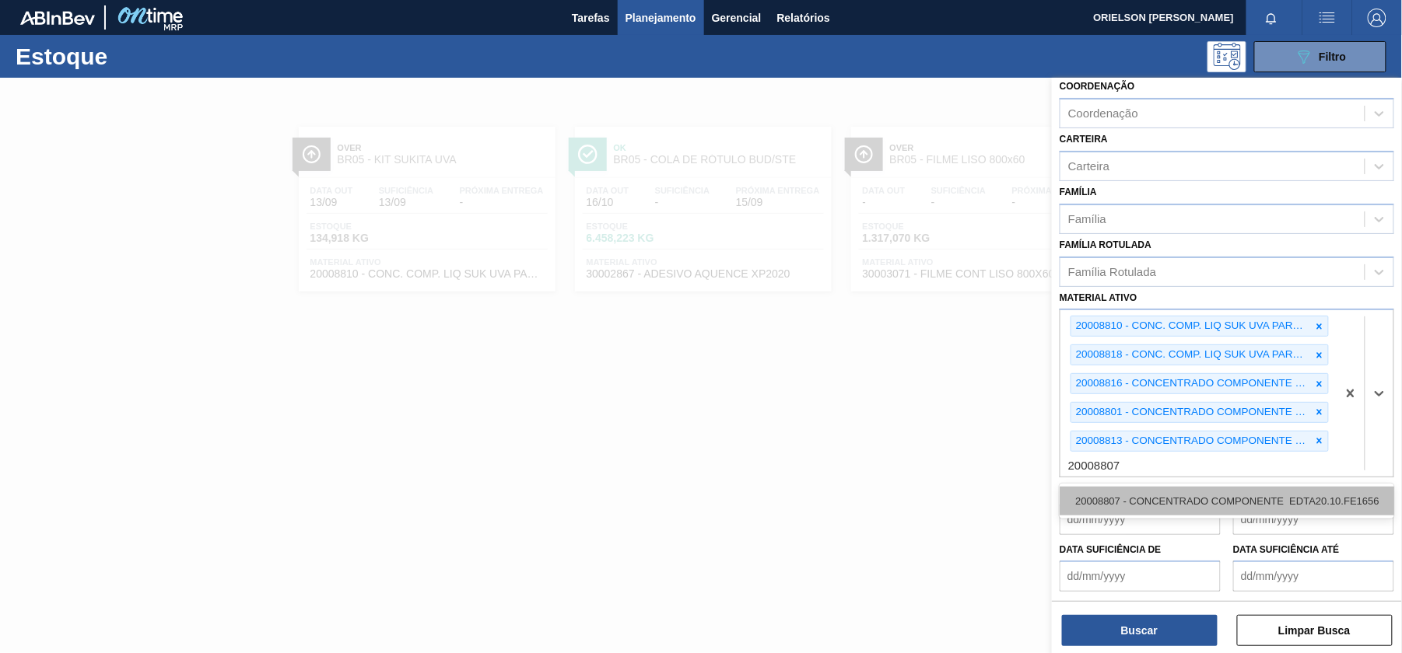
click at [1127, 493] on div "20008807 - CONCENTRADO COMPONENTE EDTA20.10.FE1656" at bounding box center [1227, 501] width 335 height 29
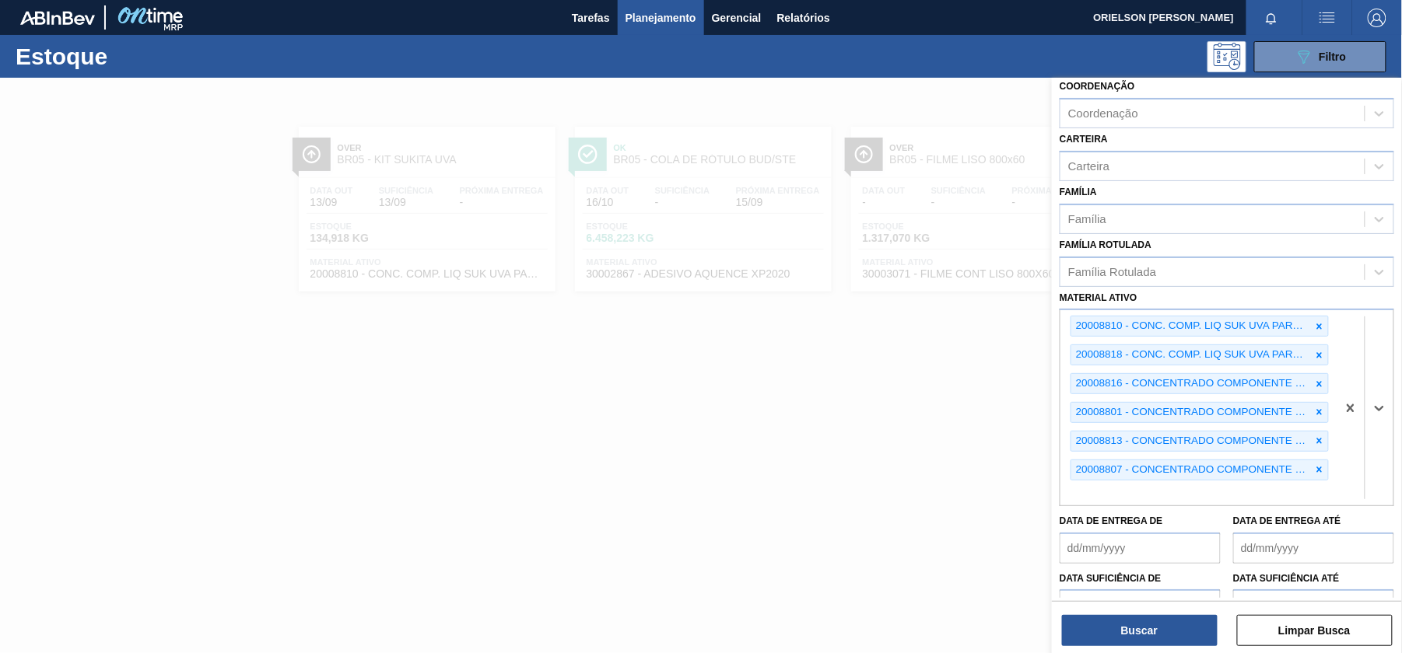
paste ativo "20008819"
type ativo "20008819"
click at [1122, 520] on div "20008819 - CONCENTRADO COMPONENTE AR01.14.FE1656" at bounding box center [1227, 530] width 335 height 29
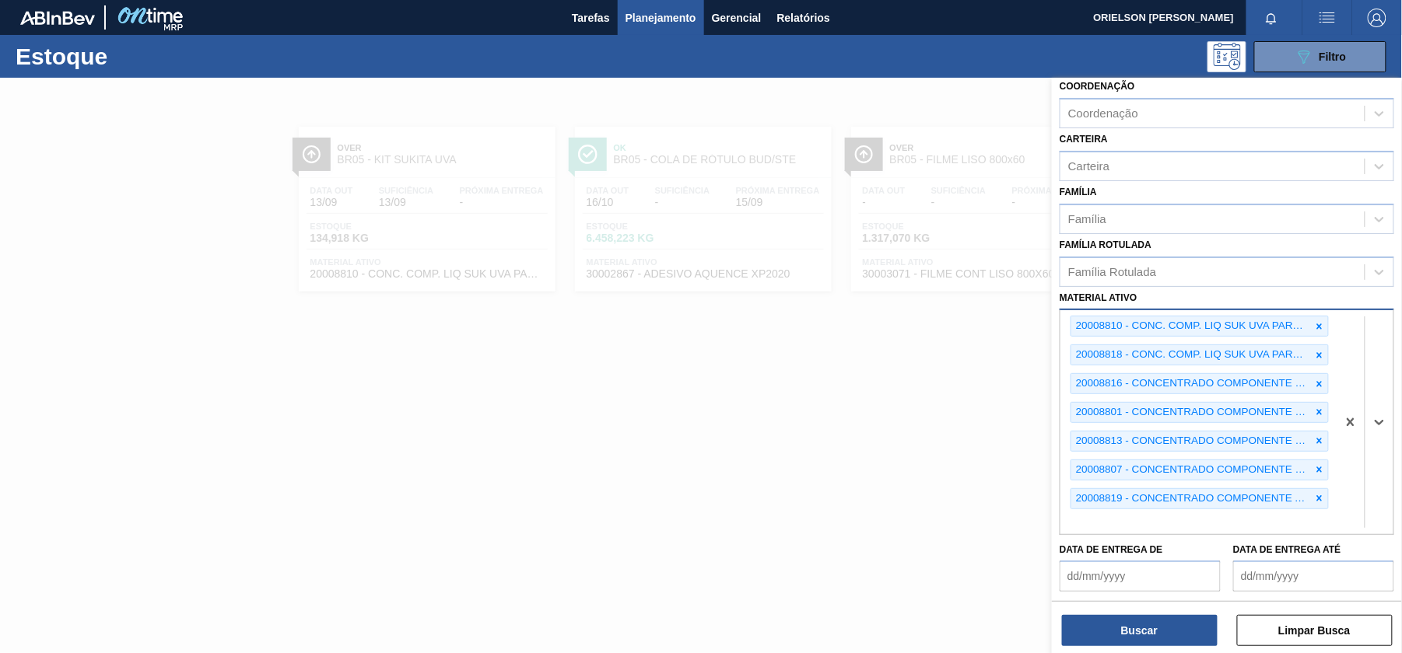
paste ativo "20008817"
type ativo "20008817"
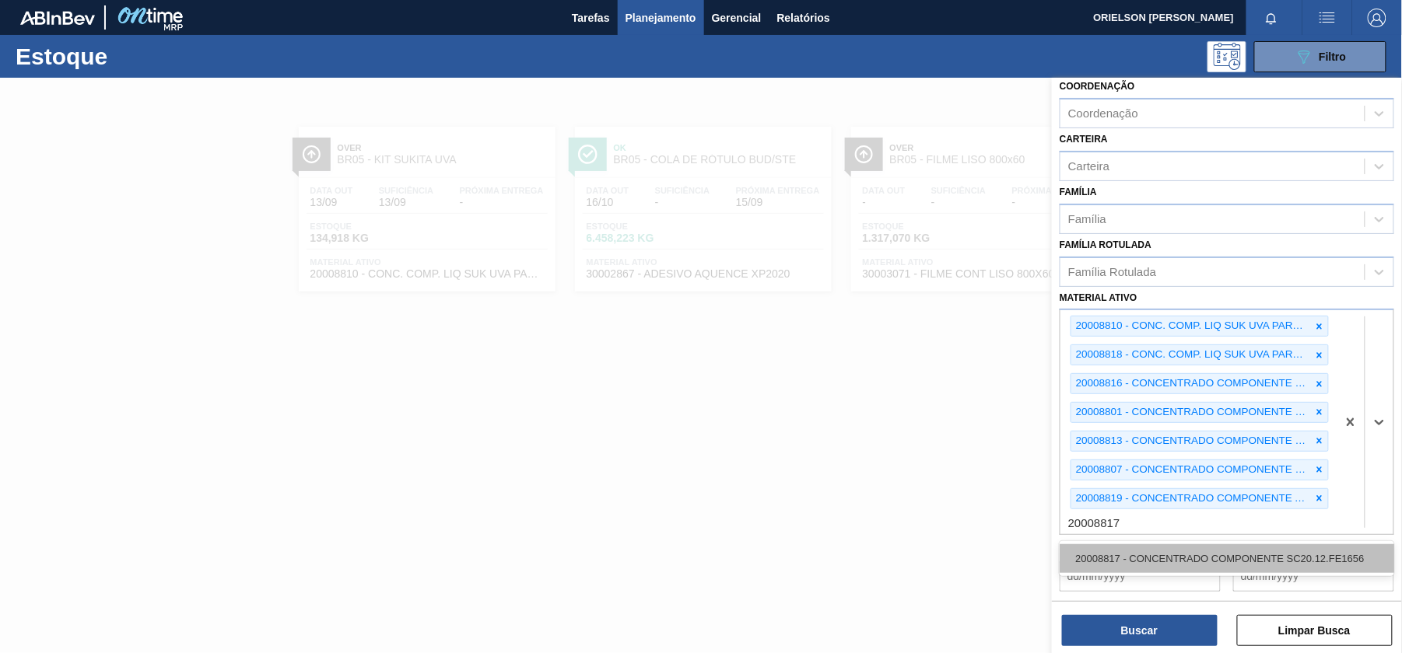
click at [1139, 555] on div "20008817 - CONCENTRADO COMPONENTE SC20.12.FE1656" at bounding box center [1227, 559] width 335 height 29
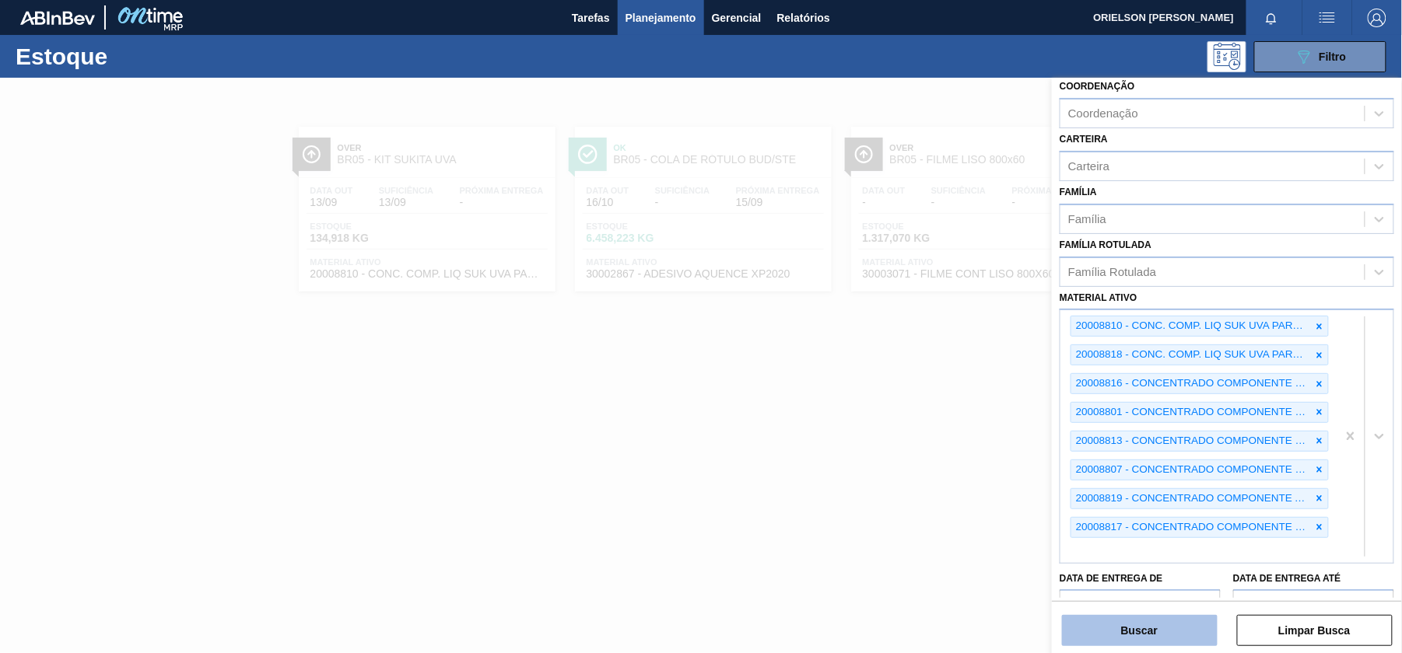
click at [1164, 632] on button "Buscar" at bounding box center [1140, 630] width 156 height 31
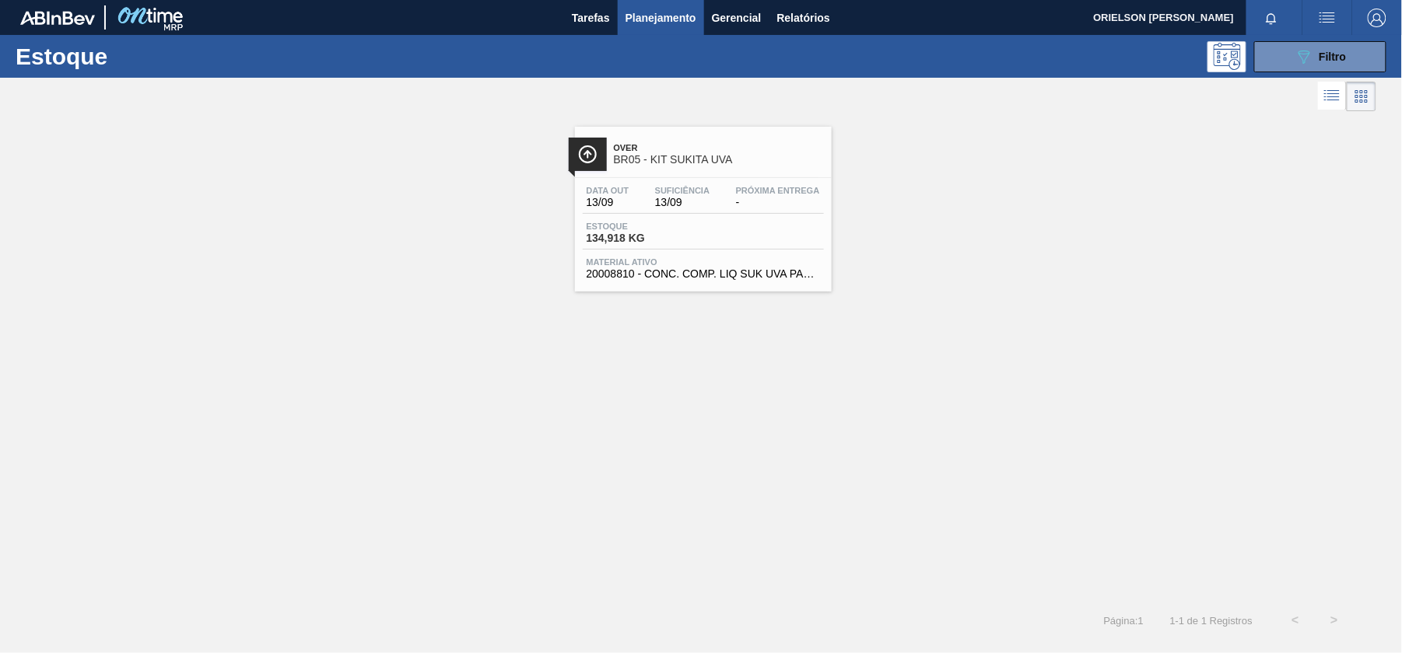
click at [744, 263] on span "Material ativo" at bounding box center [703, 262] width 233 height 9
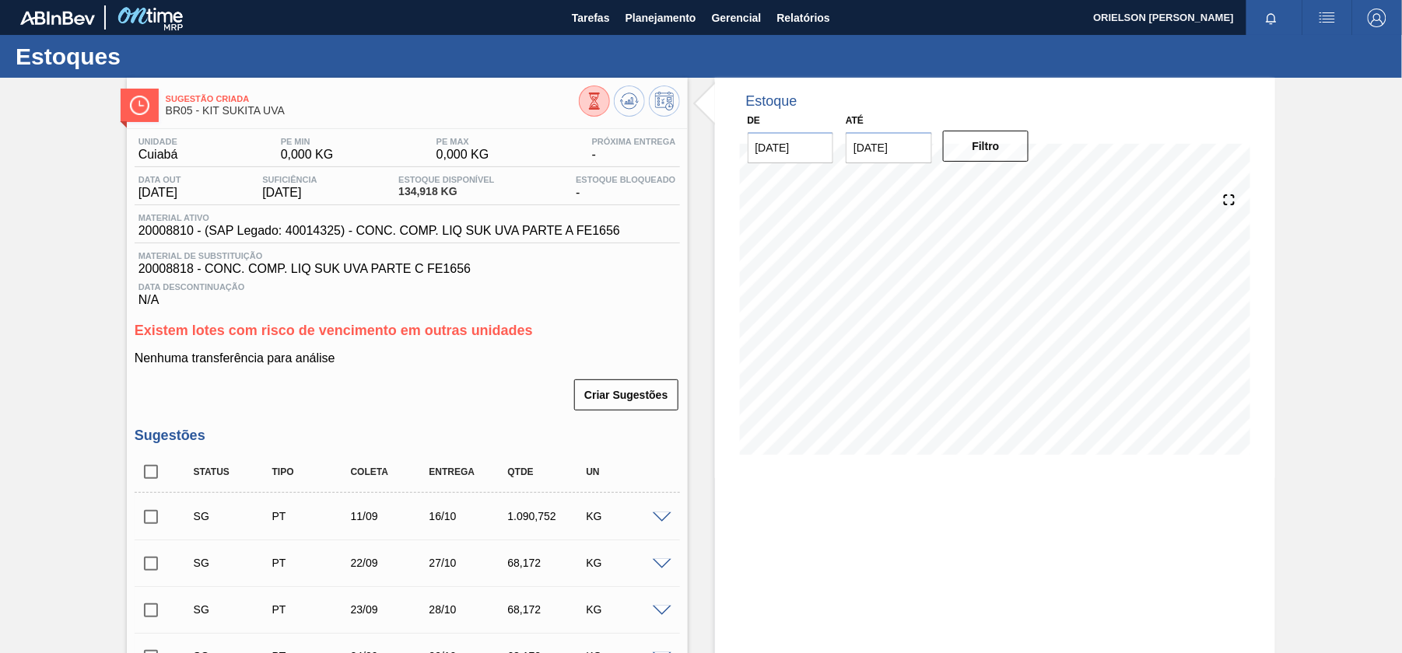
click at [310, 243] on div "Material ativo 20008810 - (SAP Legado: 40014325) - CONC. COMP. LIQ SUK UVA PART…" at bounding box center [407, 228] width 545 height 30
click at [275, 182] on span "Suficiência" at bounding box center [289, 179] width 54 height 9
click at [300, 173] on div "Unidade Cuiabá PE MIN 0,000 KG PE MAX 0,000 KG Próxima Entrega - Data out [DATE…" at bounding box center [407, 222] width 545 height 170
click at [247, 252] on div "Unidade Cuiabá PE MIN 0,000 KG PE MAX 0,000 KG Próxima Entrega - Data out [DATE…" at bounding box center [407, 222] width 545 height 170
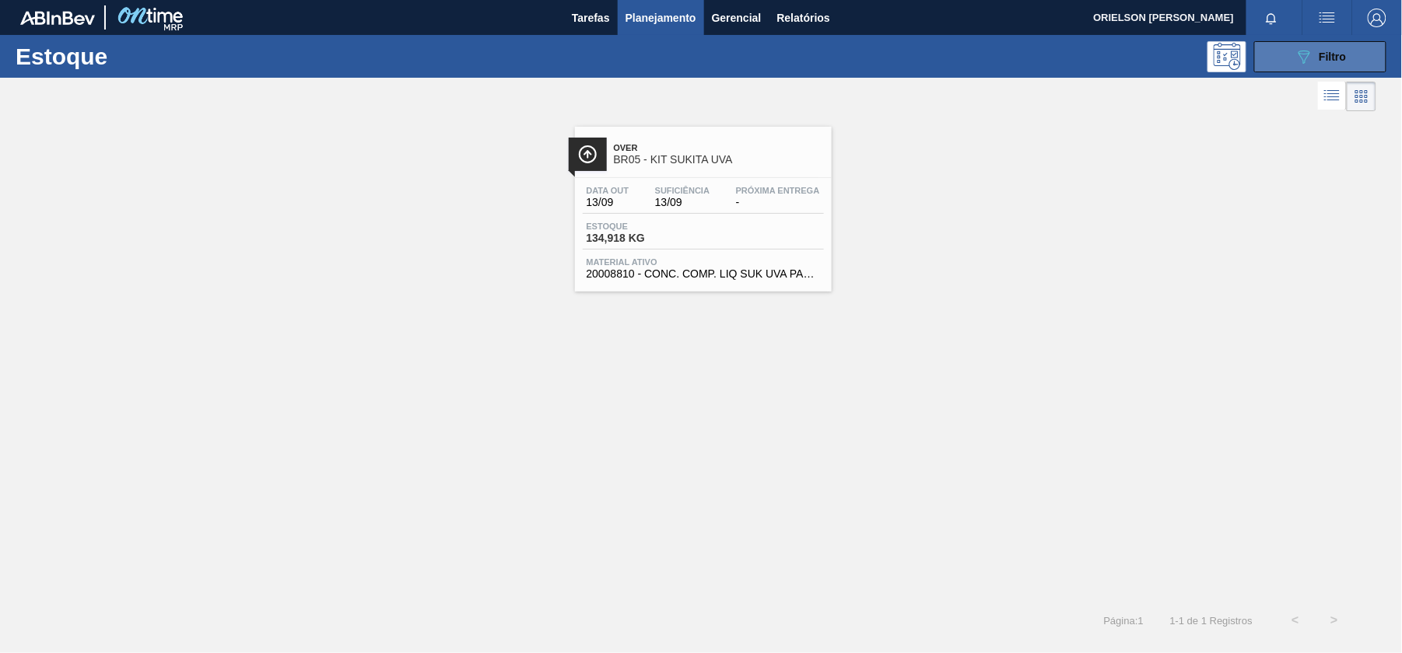
click at [1279, 64] on button "089F7B8B-B2A5-4AFE-B5C0-19BA573D28AC Filtro" at bounding box center [1320, 56] width 132 height 31
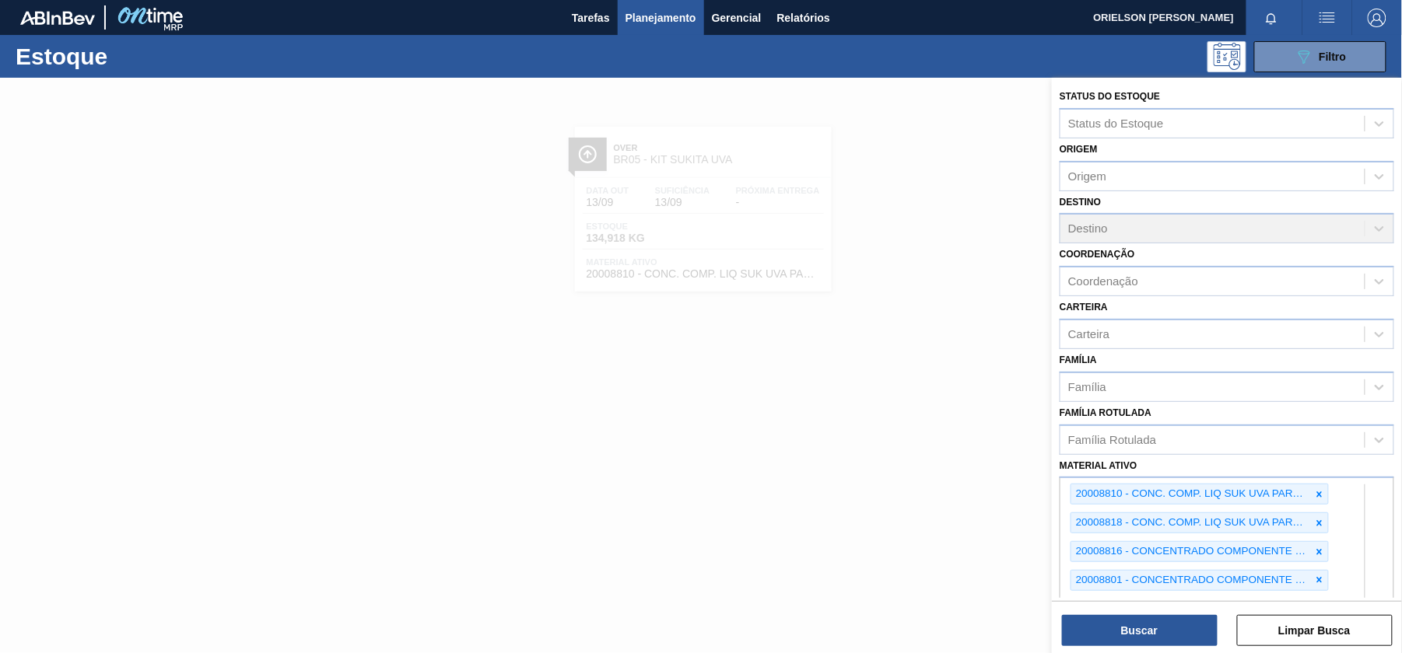
click at [1354, 555] on div "option 30003593 - ACUCAR CRISTAL 300; focused, 5 of 101. 101 results available.…" at bounding box center [1227, 604] width 335 height 254
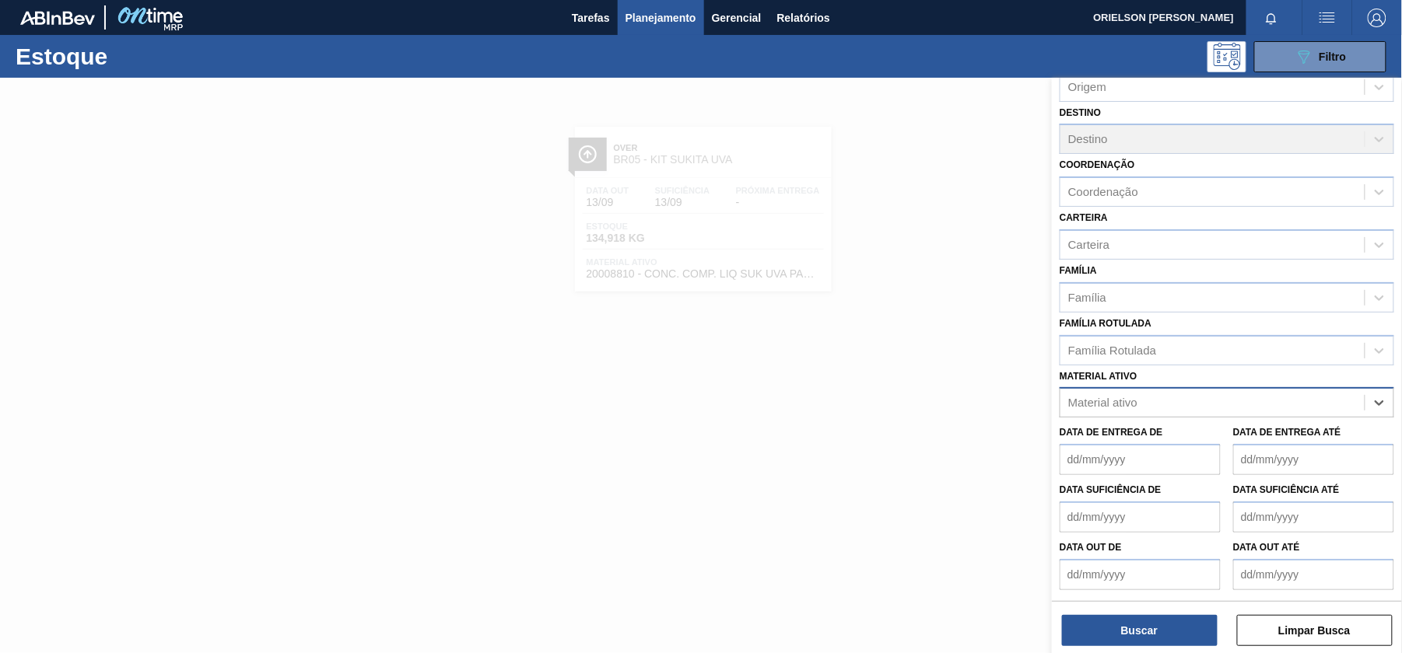
scroll to position [87, 0]
click at [1271, 274] on div "Família Família" at bounding box center [1227, 288] width 335 height 53
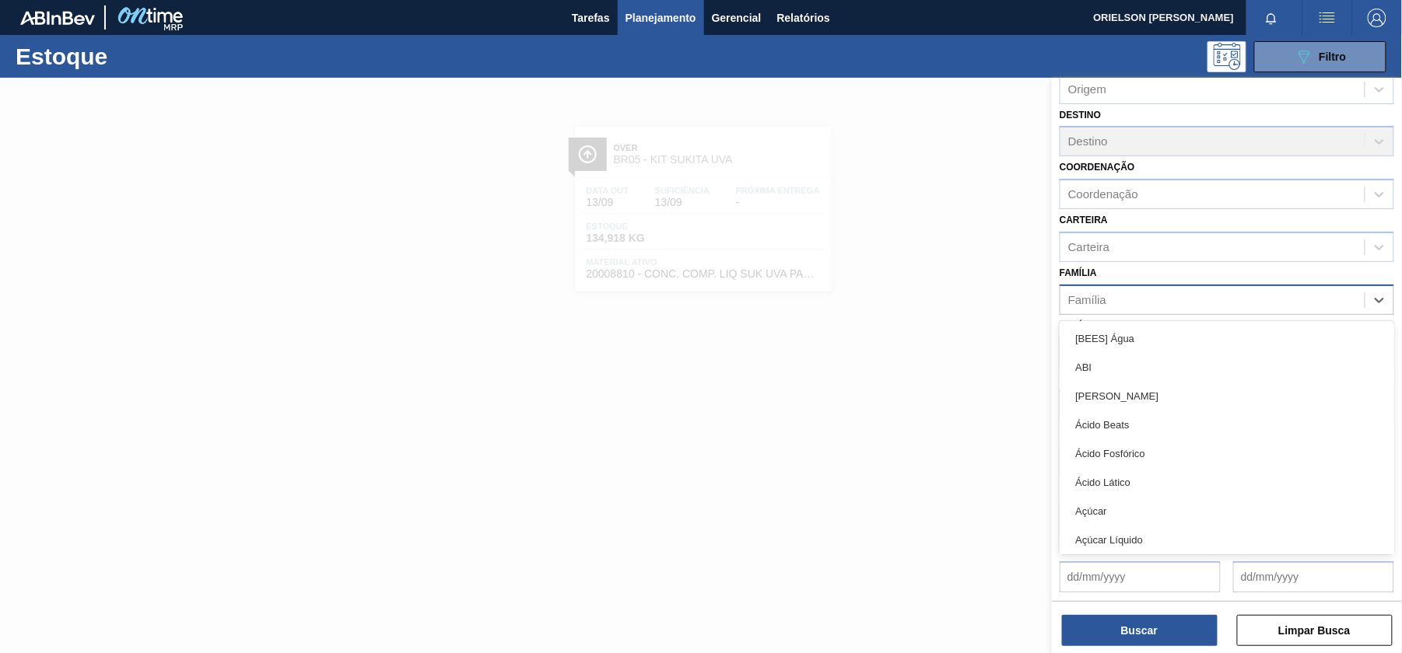
click at [1156, 308] on div "Família" at bounding box center [1212, 300] width 304 height 23
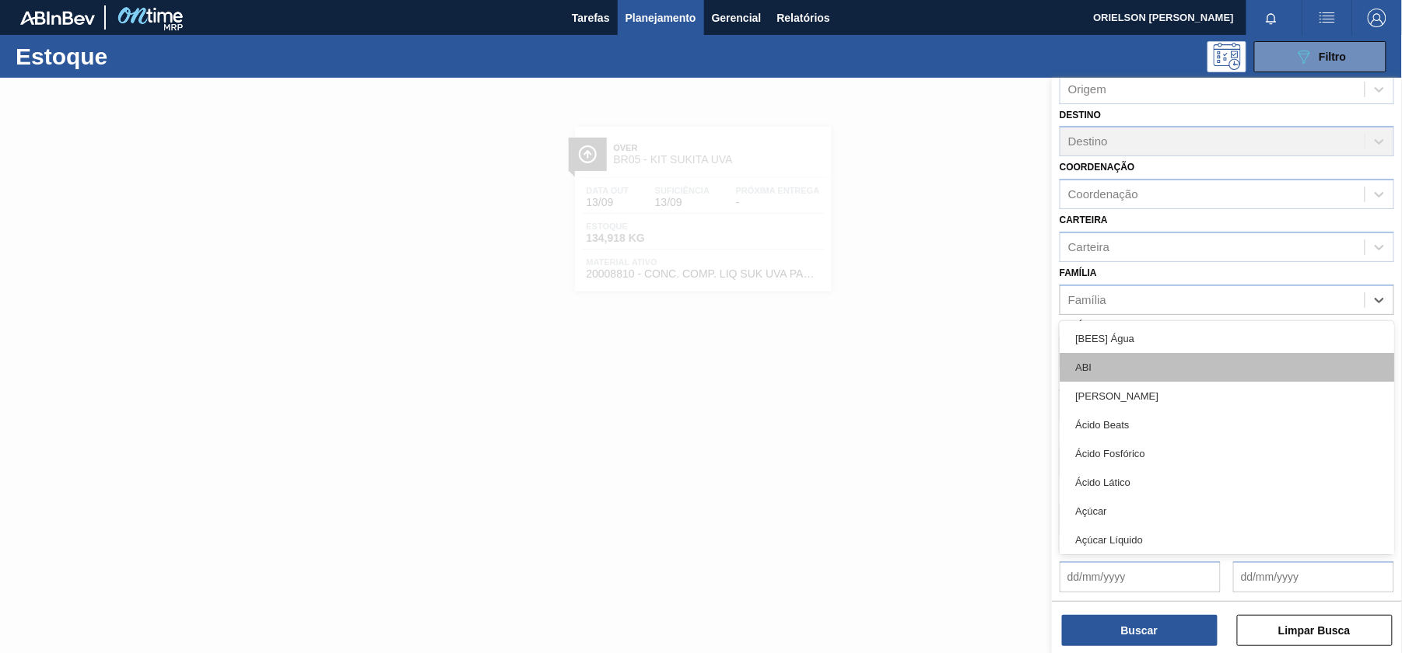
click at [1144, 361] on div "ABI" at bounding box center [1227, 367] width 335 height 29
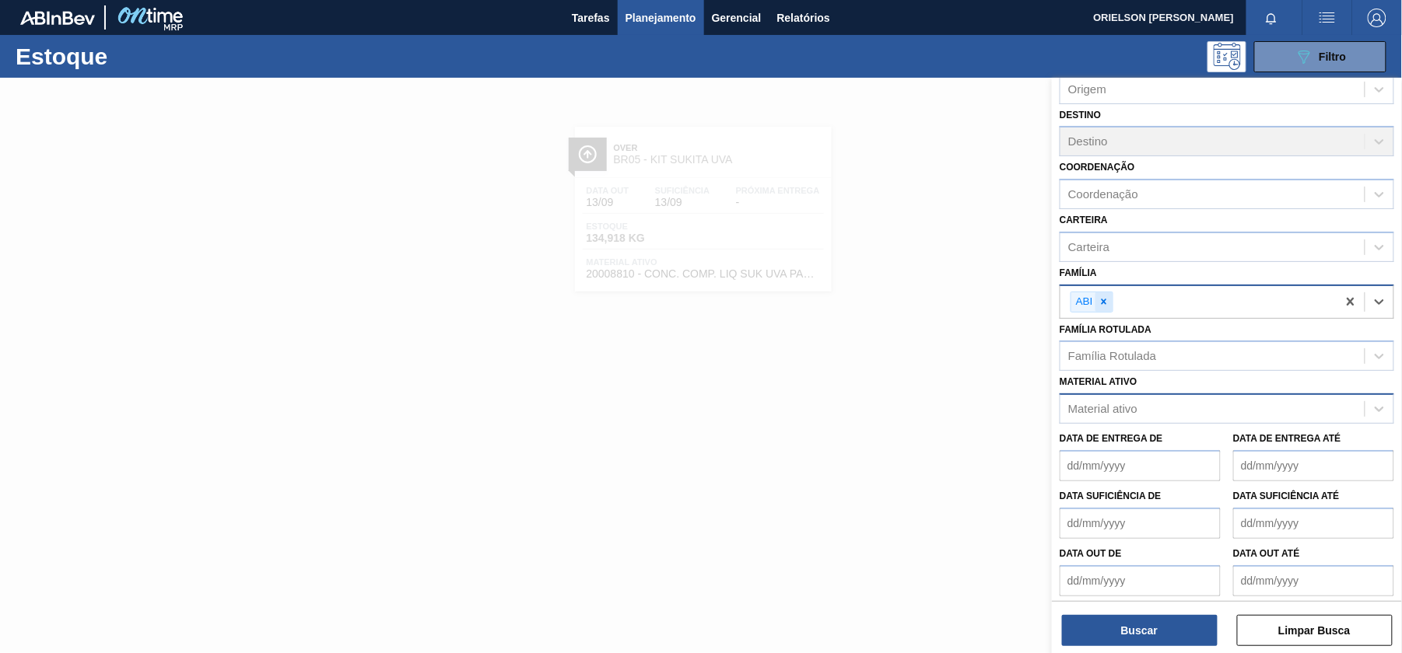
click at [1099, 300] on icon at bounding box center [1103, 301] width 11 height 11
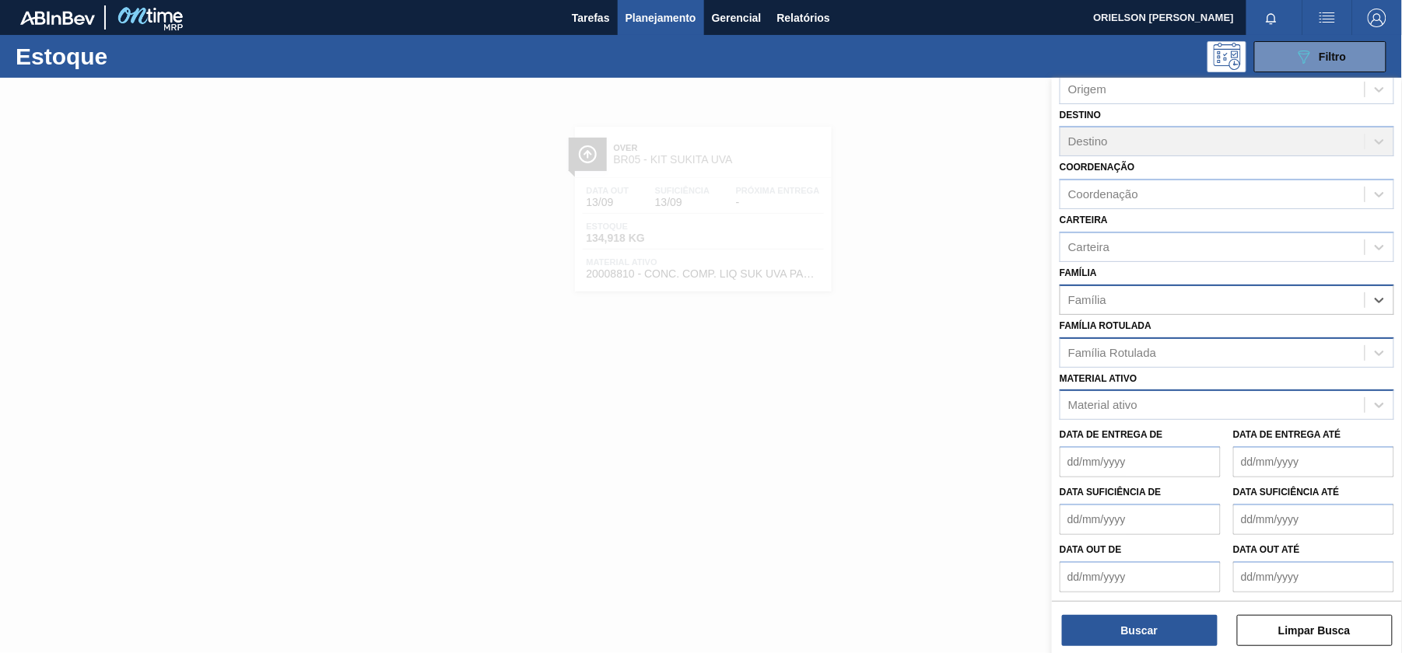
click at [1114, 349] on div "Família Rotulada" at bounding box center [1112, 352] width 88 height 13
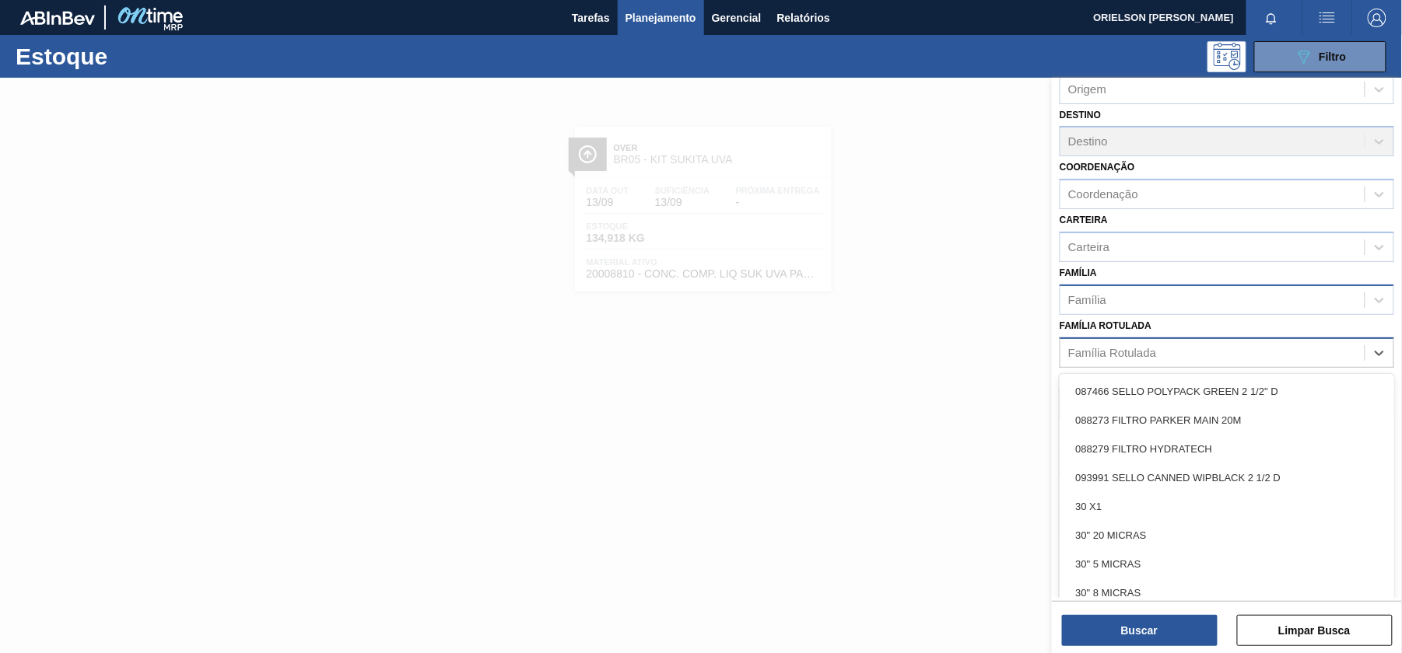
paste Rotulada "30003521"
type Rotulada "30003521"
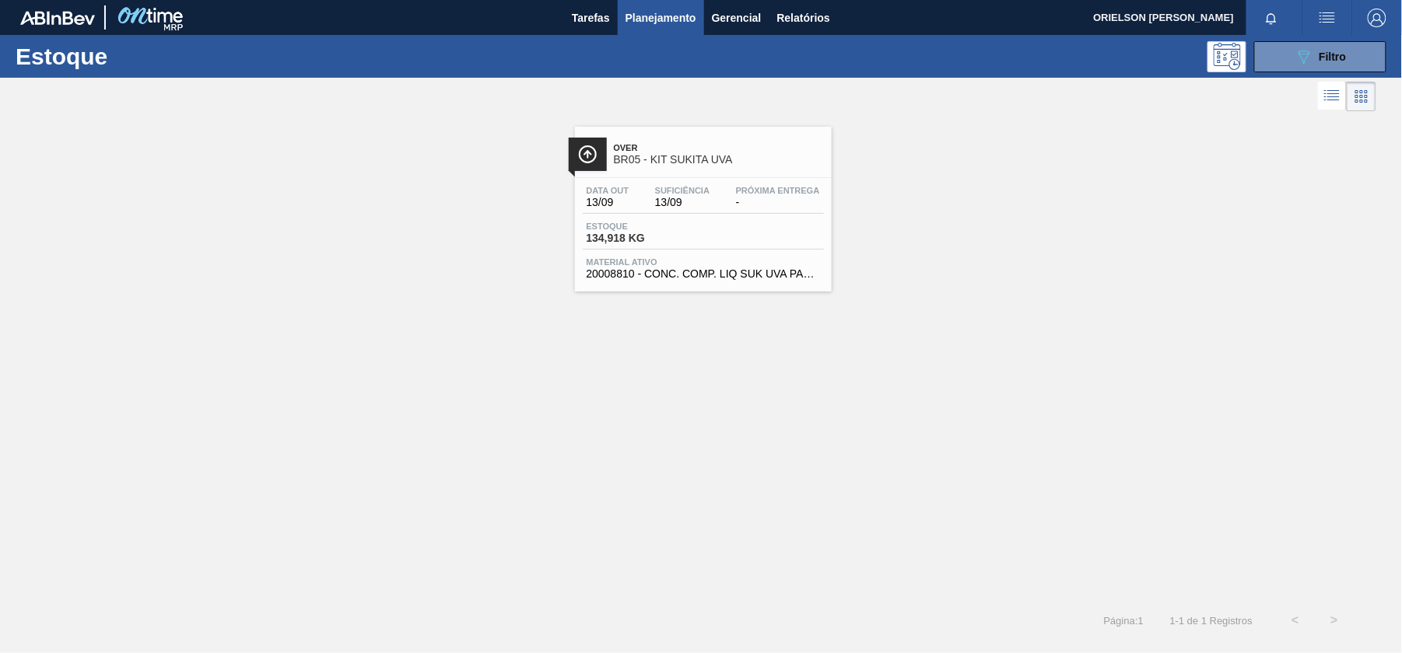
click at [1287, 72] on div "Estoque 089F7B8B-B2A5-4AFE-B5C0-19BA573D28AC Filtro" at bounding box center [701, 56] width 1402 height 43
click at [1286, 65] on button "089F7B8B-B2A5-4AFE-B5C0-19BA573D28AC Filtro" at bounding box center [1320, 56] width 132 height 31
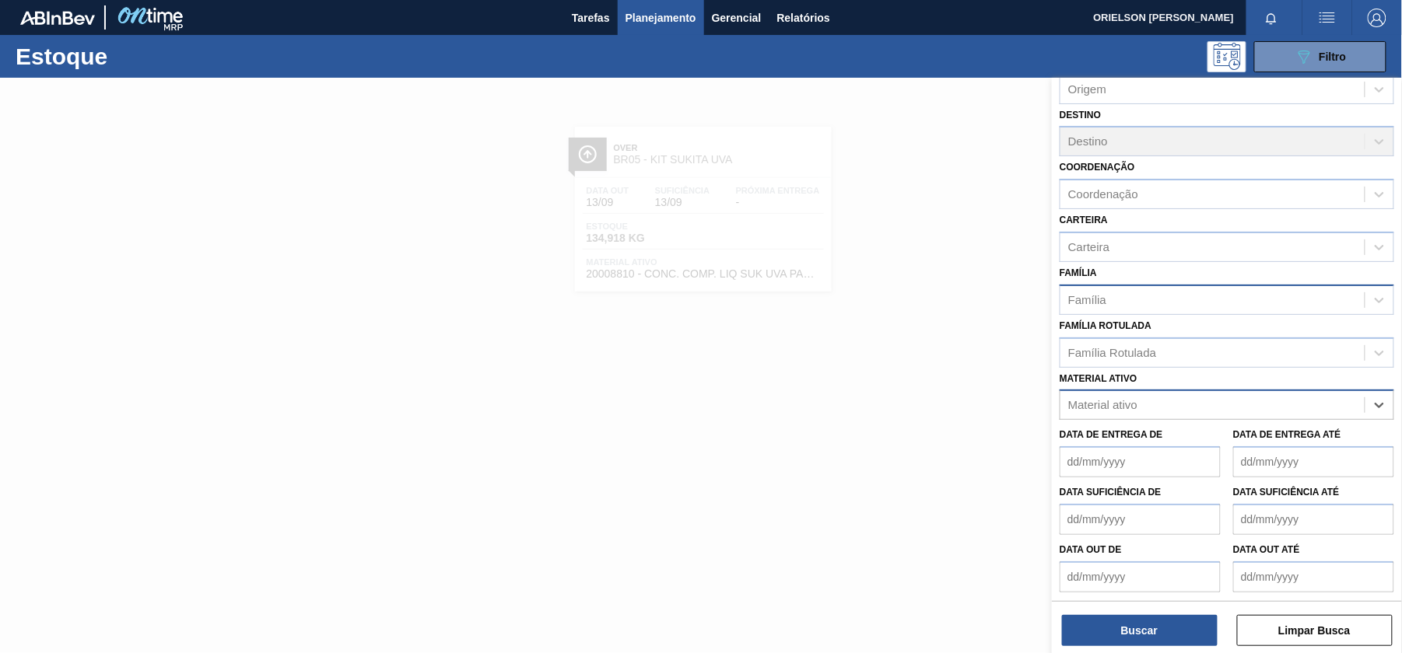
paste ativo "30003521"
type ativo "30003521"
click at [1159, 447] on div "30003521 - BANDEJA PAP;144;GFA;;;PET;;" at bounding box center [1227, 443] width 335 height 29
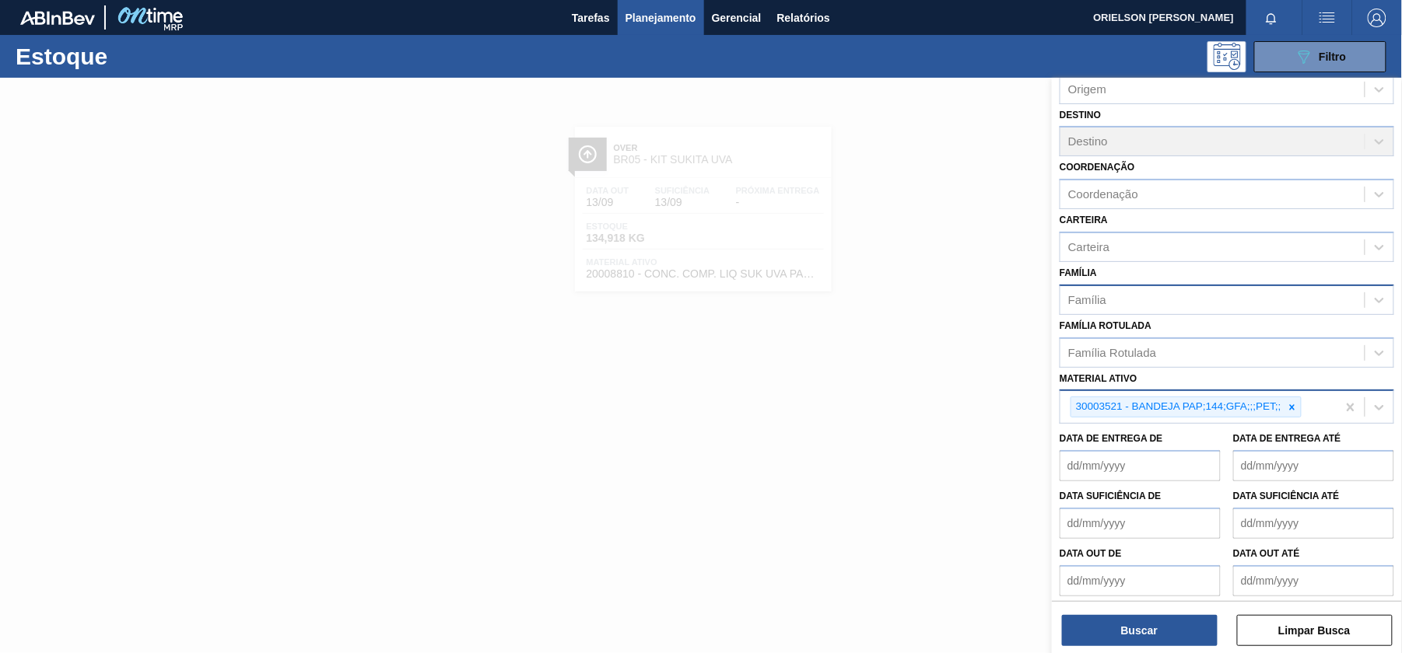
click at [1171, 651] on div "Status do Estoque Status do Estoque Origem Origem Destino Destino Coordenação C…" at bounding box center [1227, 367] width 350 height 579
click at [1165, 635] on button "Buscar" at bounding box center [1140, 630] width 156 height 31
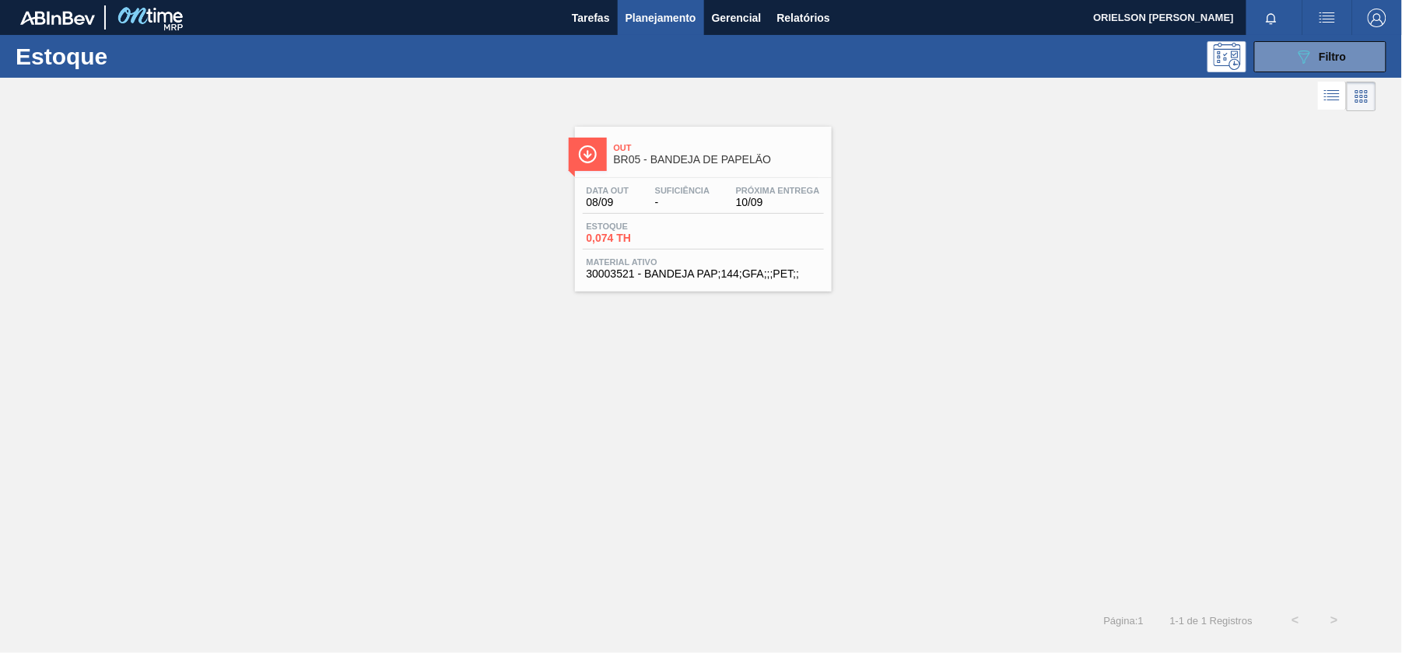
click at [705, 222] on div "Estoque 0,074 TH" at bounding box center [703, 236] width 241 height 28
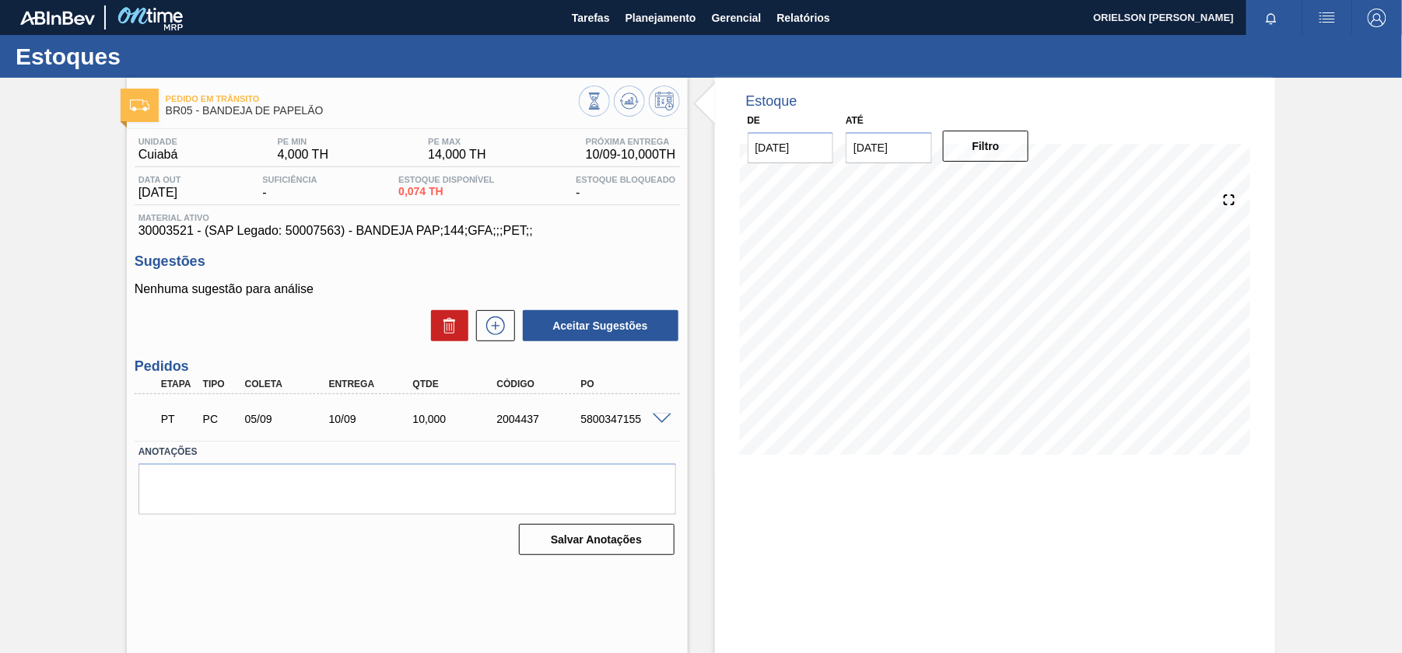
click at [664, 421] on span at bounding box center [662, 420] width 19 height 12
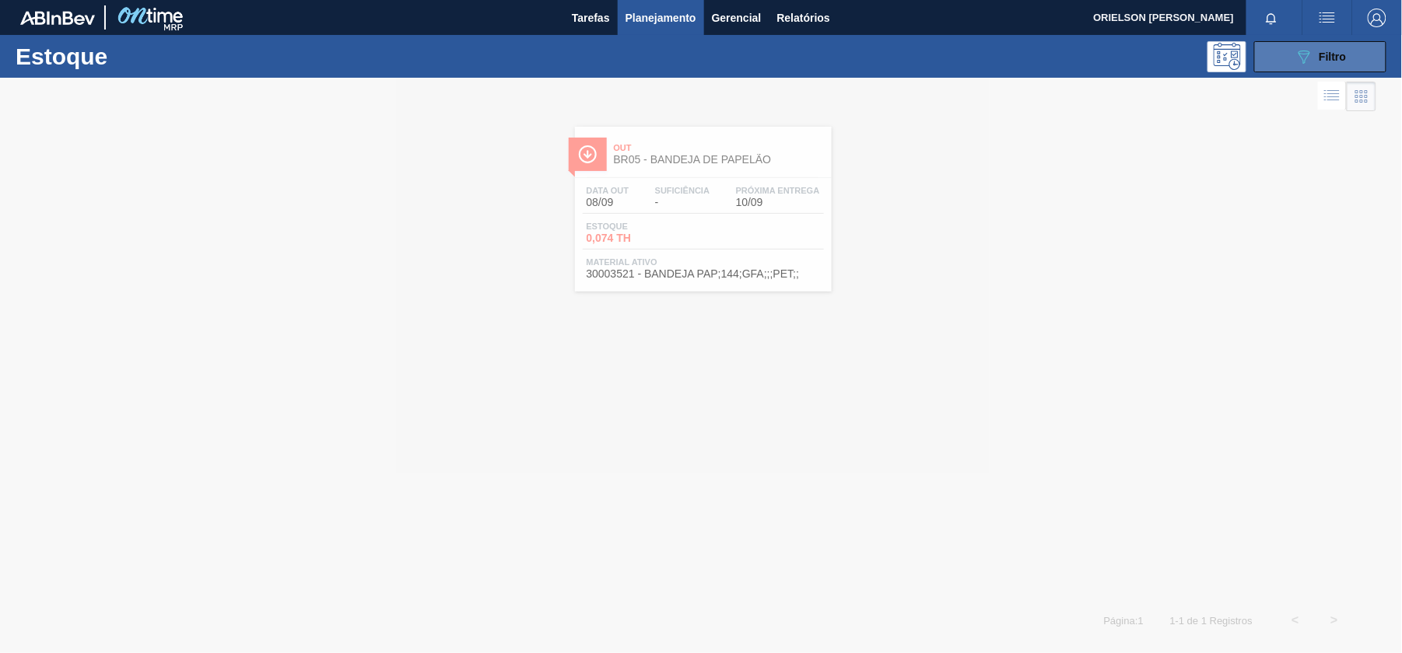
click at [1295, 44] on button "089F7B8B-B2A5-4AFE-B5C0-19BA573D28AC Filtro" at bounding box center [1320, 56] width 132 height 31
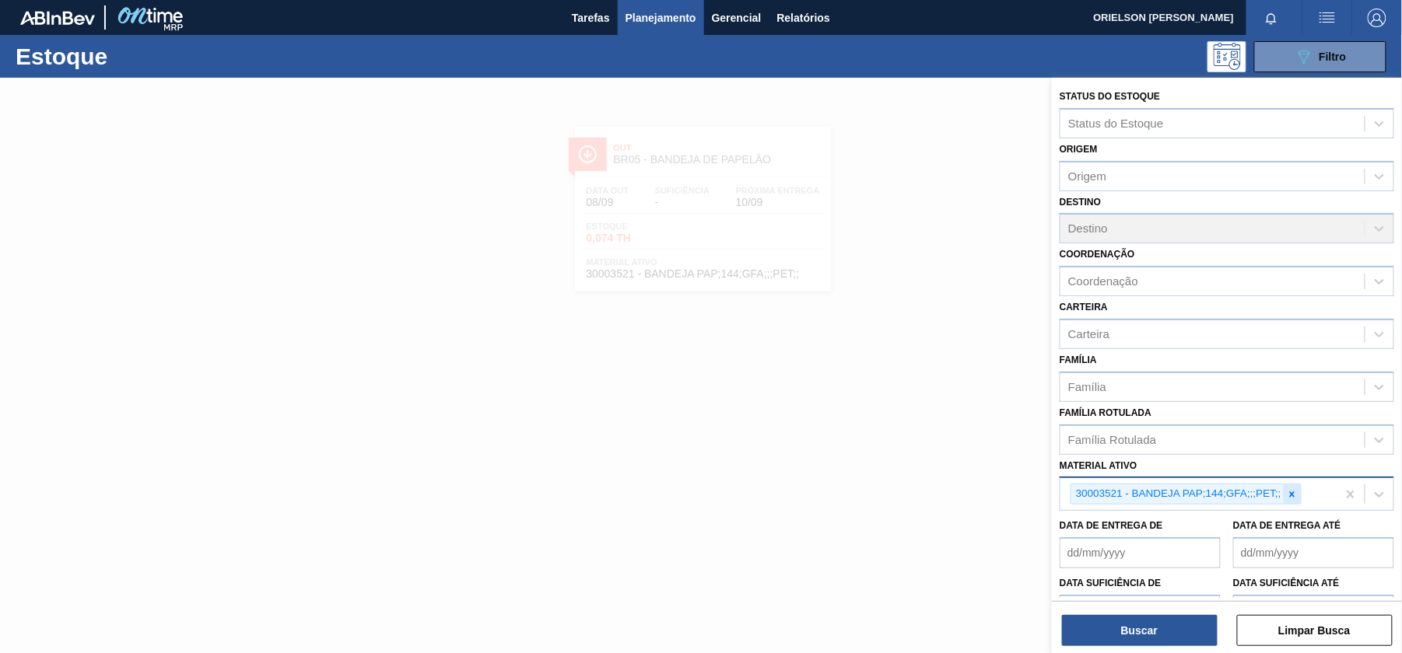
click at [1295, 489] on icon at bounding box center [1292, 494] width 11 height 11
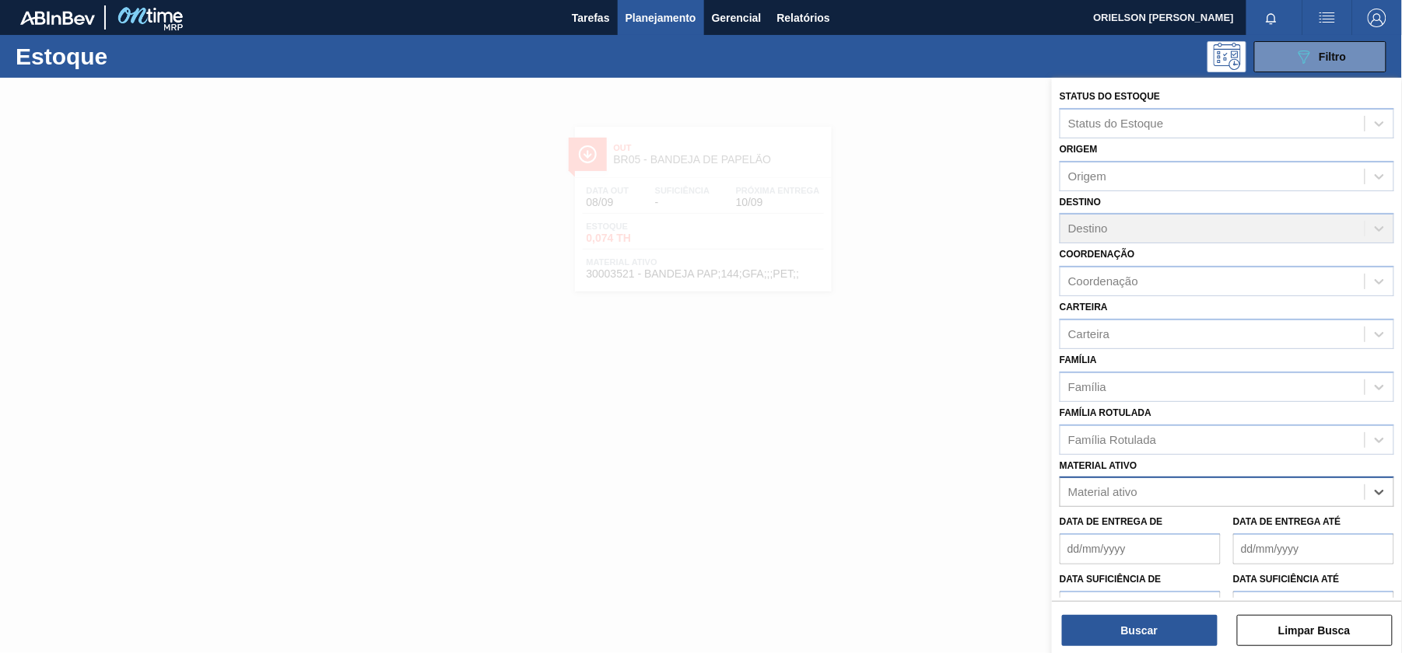
click at [1295, 487] on div "Material ativo" at bounding box center [1212, 493] width 304 height 23
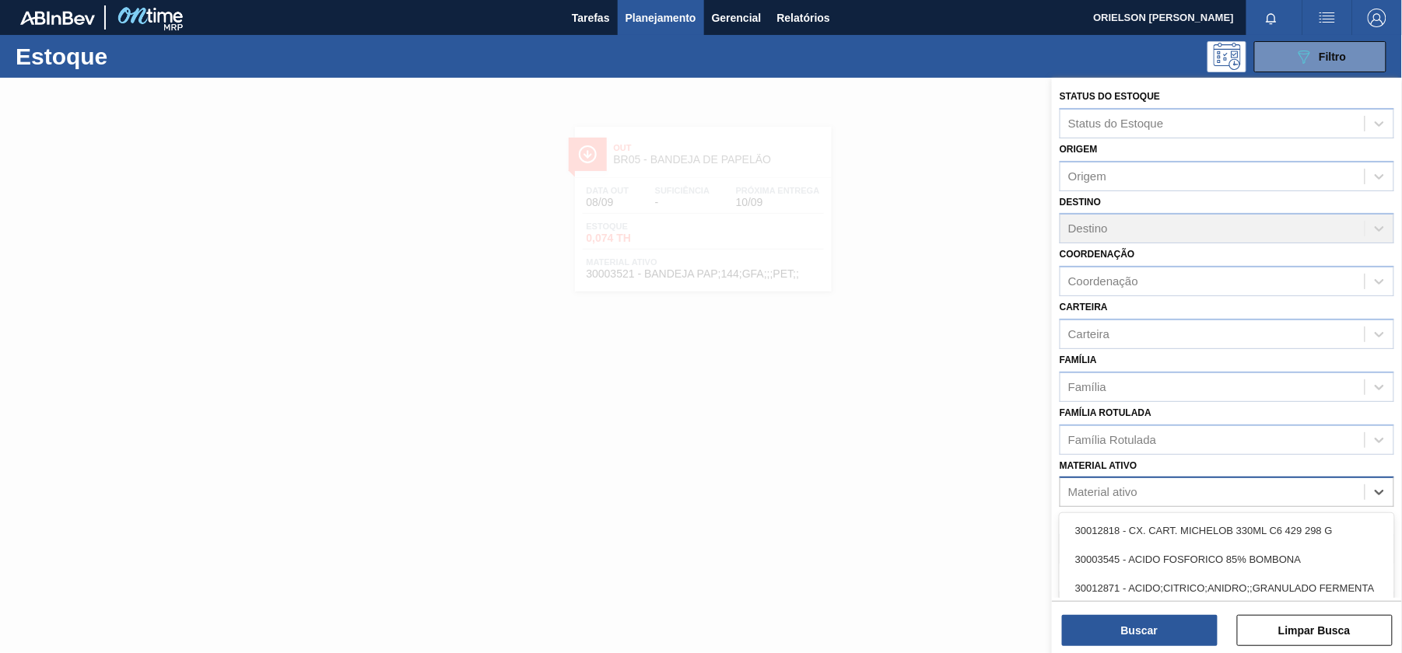
paste ativo "30002598"
type ativo "30002598"
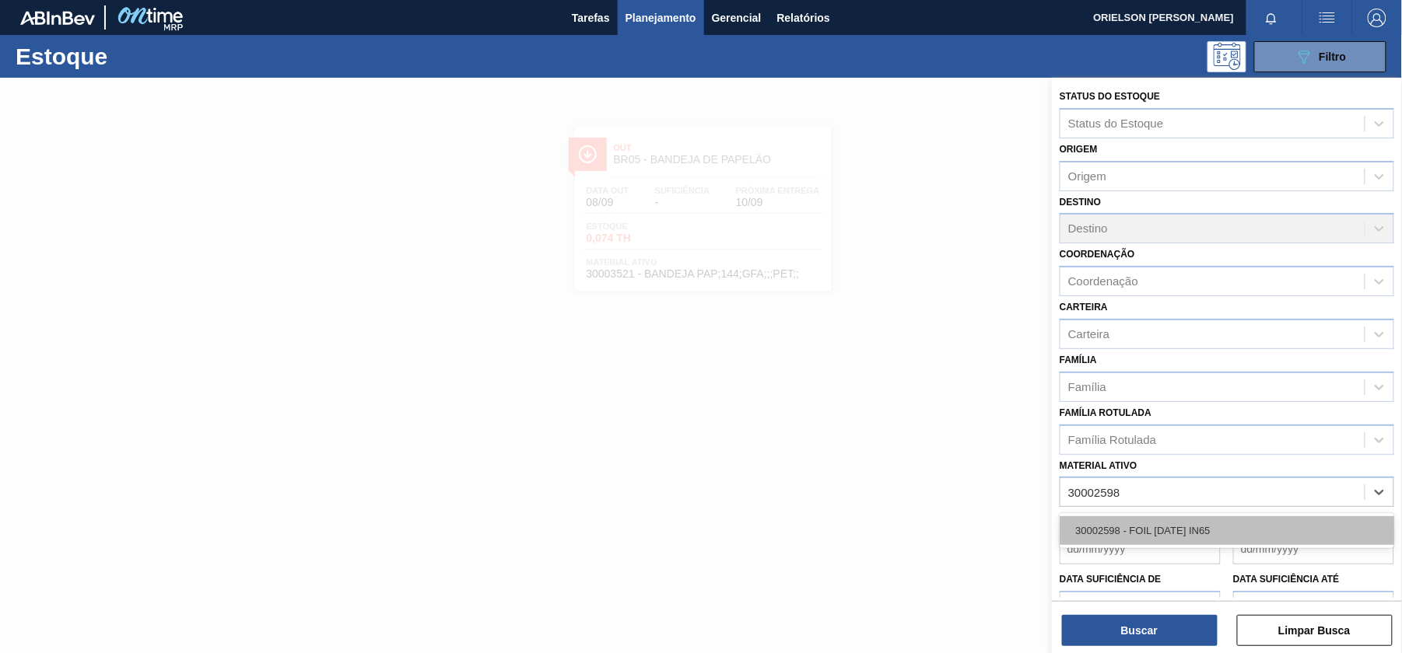
click at [1260, 531] on div "30002598 - FOIL [DATE] IN65" at bounding box center [1227, 531] width 335 height 29
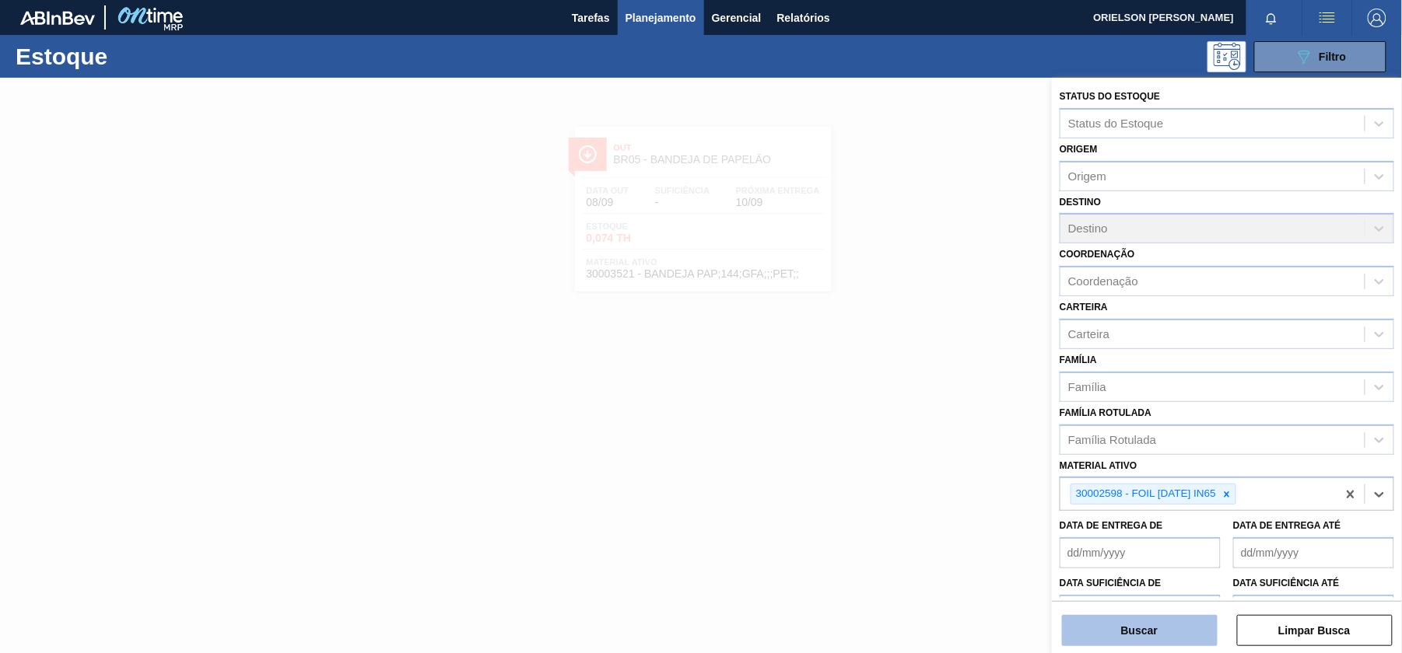
click at [1170, 629] on button "Buscar" at bounding box center [1140, 630] width 156 height 31
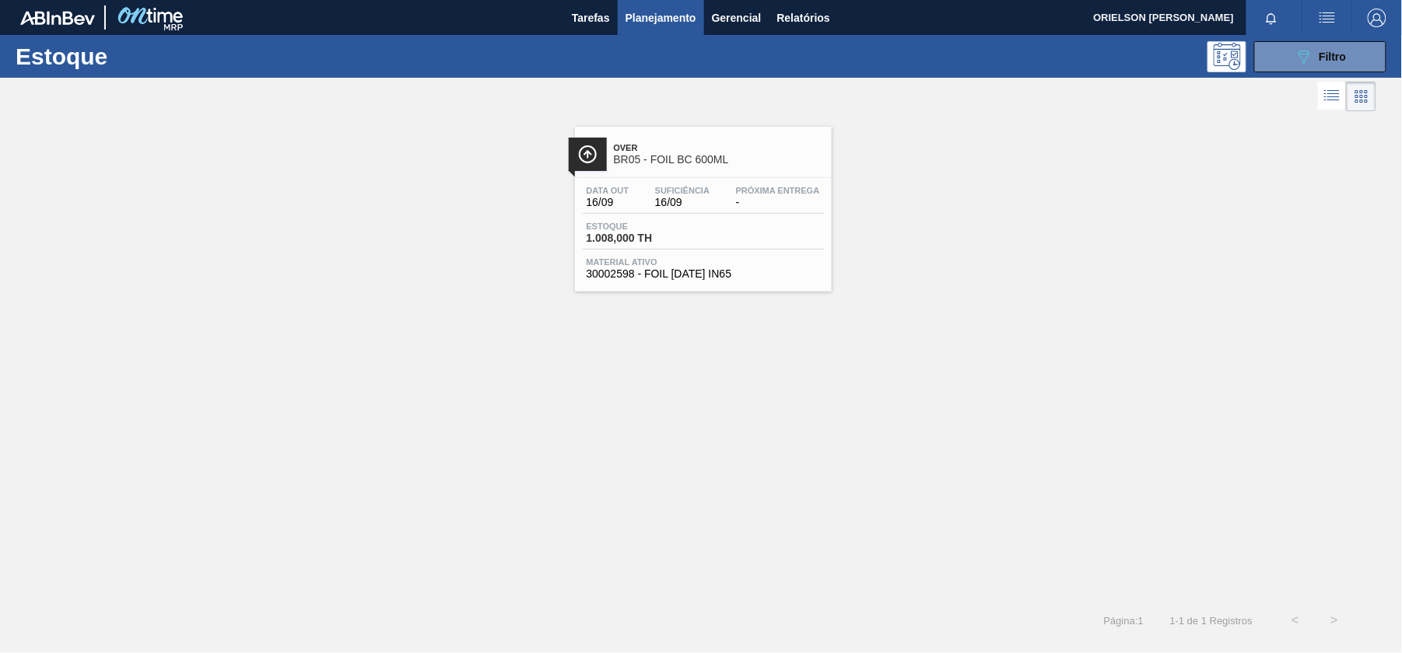
click at [706, 212] on div "Data out 16/09 Suficiência 16/09 Próxima Entrega -" at bounding box center [703, 200] width 241 height 28
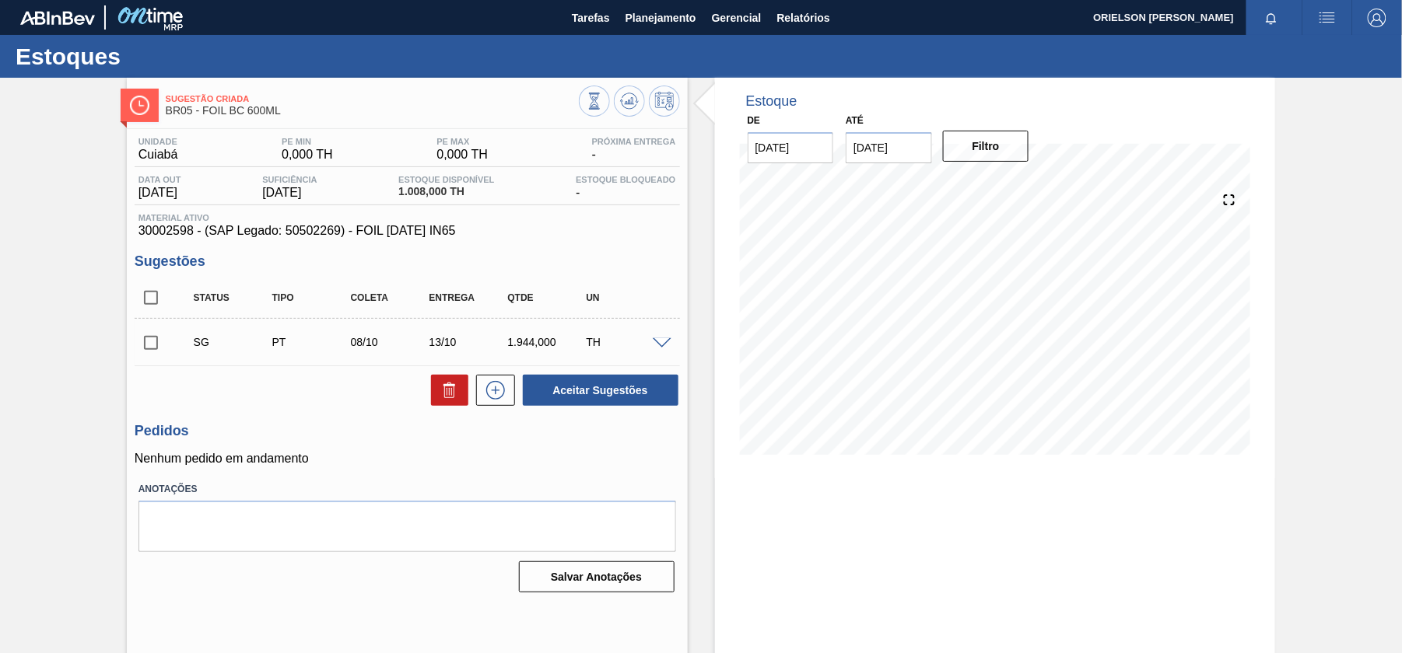
click at [664, 349] on span at bounding box center [662, 344] width 19 height 12
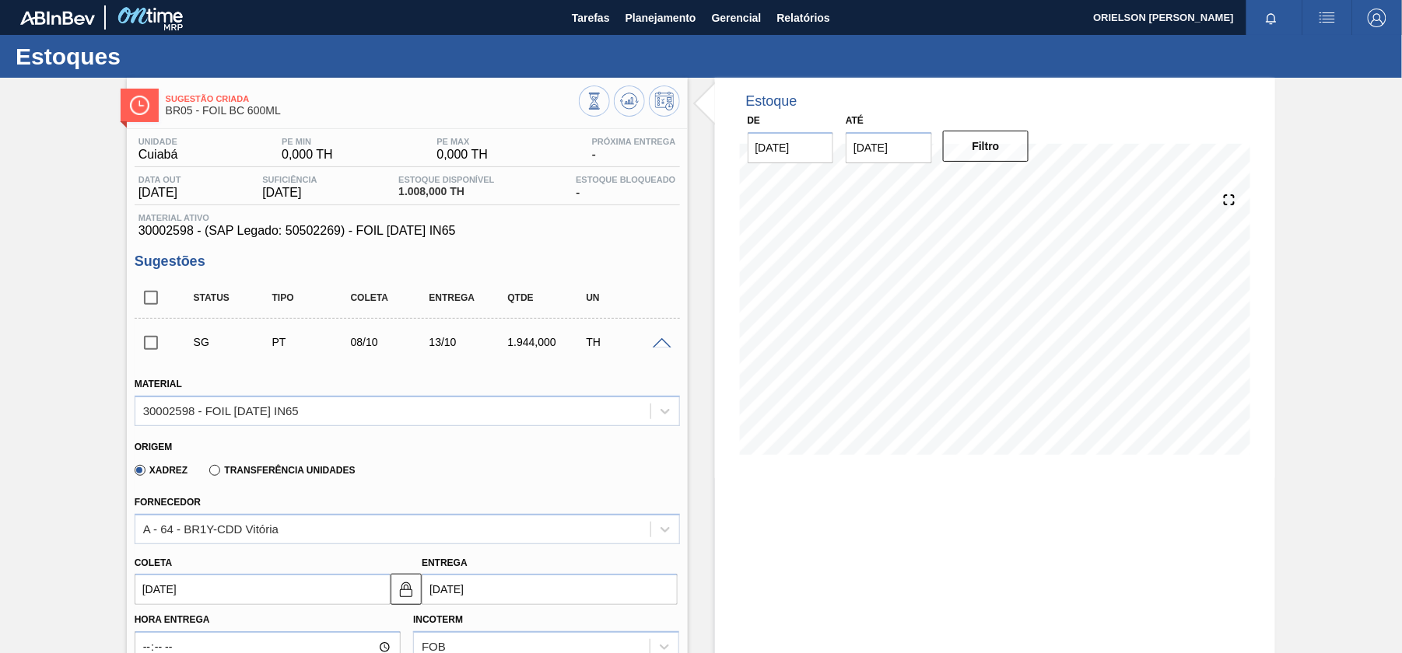
click at [664, 349] on span at bounding box center [662, 344] width 19 height 12
